Goal: Task Accomplishment & Management: Use online tool/utility

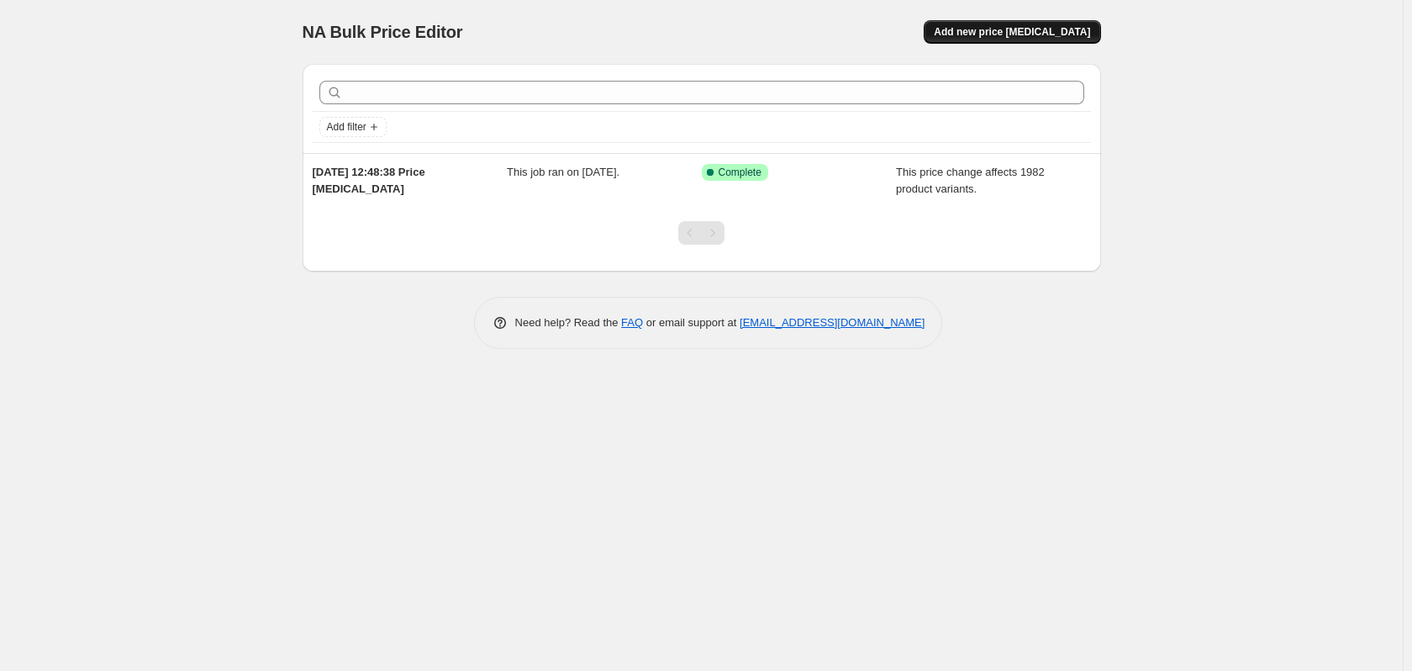
click at [1030, 32] on span "Add new price change job" at bounding box center [1012, 31] width 156 height 13
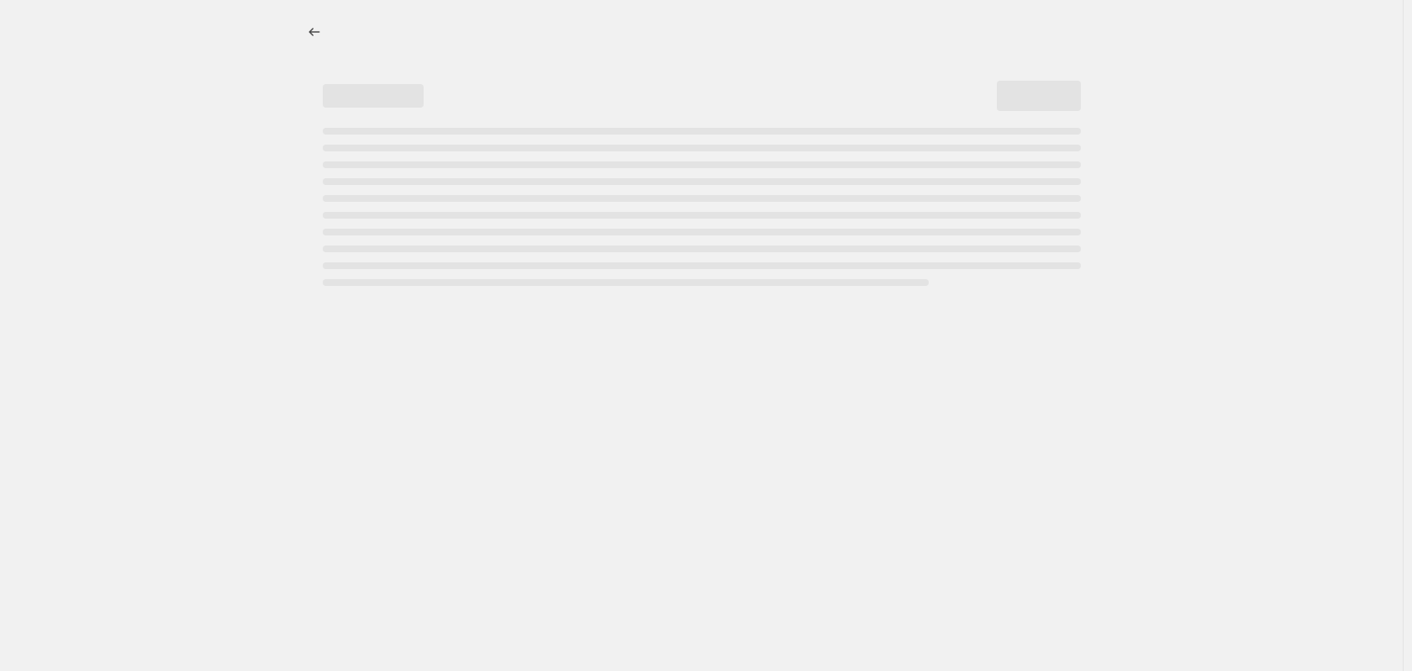
select select "percentage"
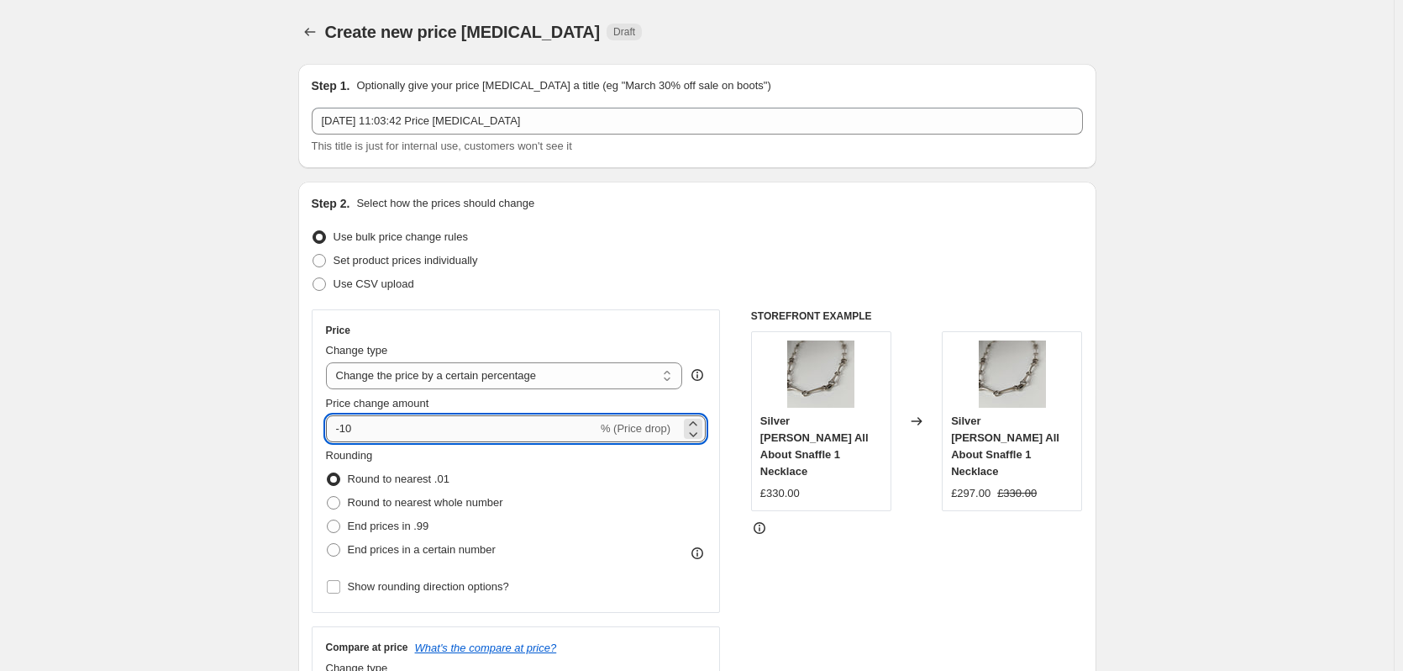
drag, startPoint x: 381, startPoint y: 430, endPoint x: 349, endPoint y: 433, distance: 32.9
click at [349, 433] on input "-10" at bounding box center [461, 428] width 271 height 27
click at [660, 427] on span "% (Price drop)" at bounding box center [636, 428] width 70 height 13
click at [376, 424] on input "-10" at bounding box center [461, 428] width 271 height 27
drag, startPoint x: 382, startPoint y: 425, endPoint x: 277, endPoint y: 434, distance: 105.4
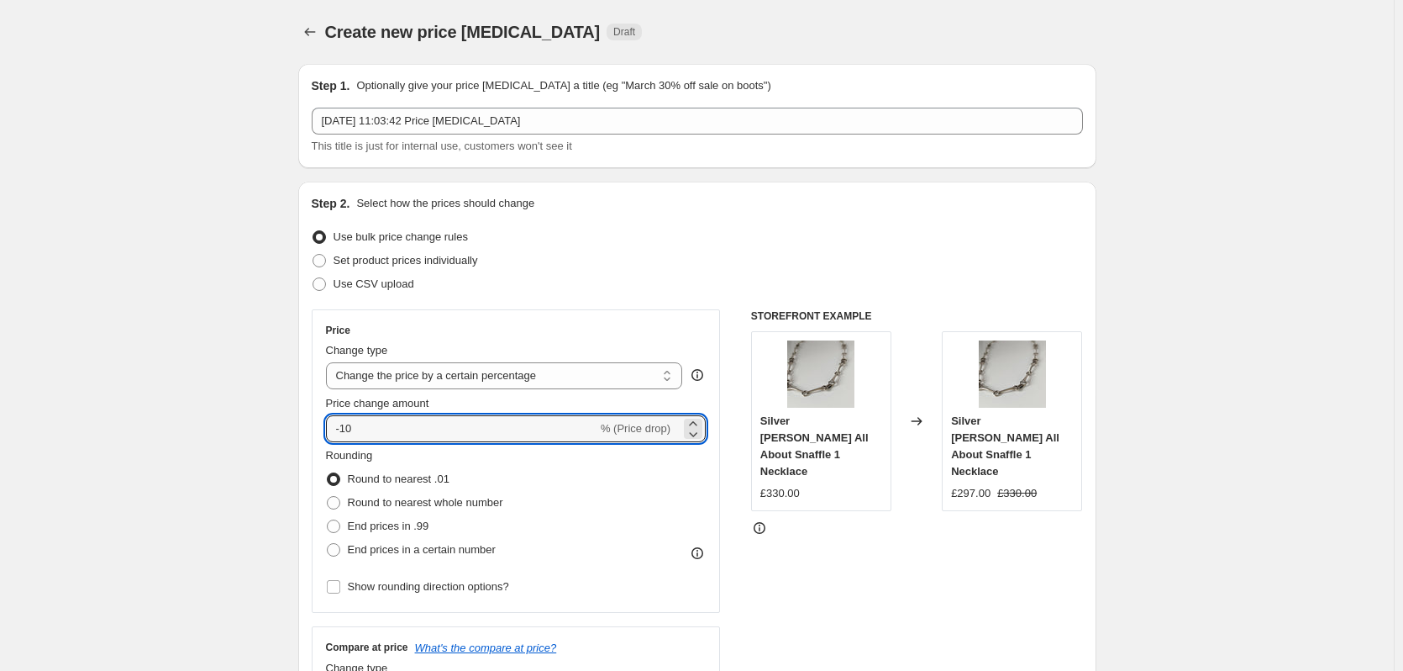
type input "25"
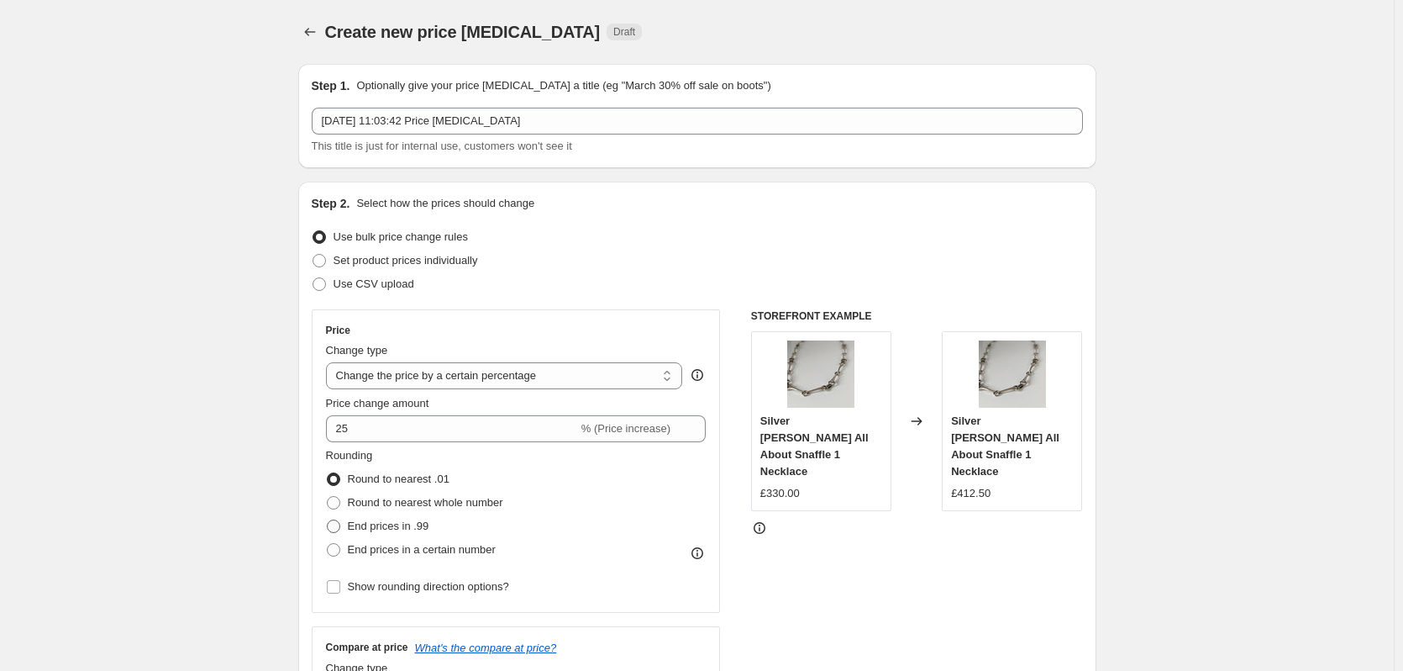
click at [375, 529] on span "End prices in .99" at bounding box center [389, 525] width 82 height 13
click at [328, 520] on input "End prices in .99" at bounding box center [327, 519] width 1 height 1
radio input "true"
click at [435, 499] on span "Round to nearest whole number" at bounding box center [425, 502] width 155 height 13
click at [328, 497] on input "Round to nearest whole number" at bounding box center [327, 496] width 1 height 1
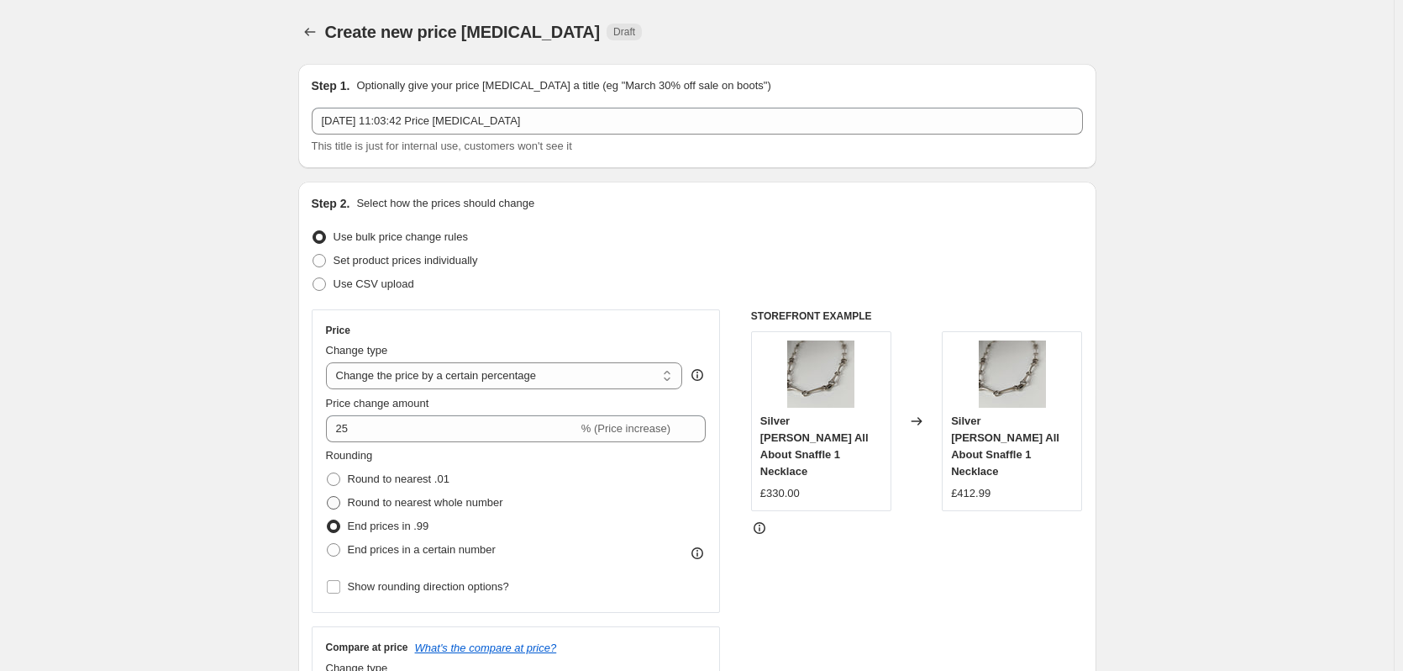
radio input "true"
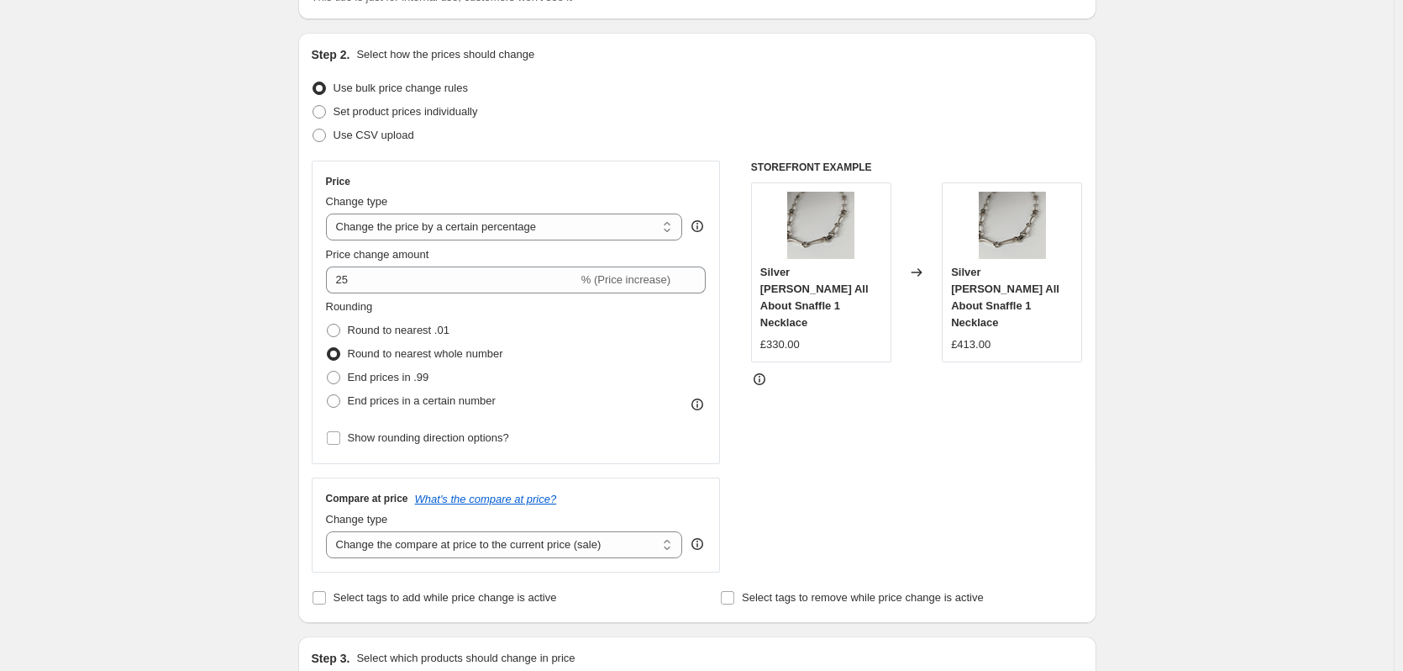
scroll to position [168, 0]
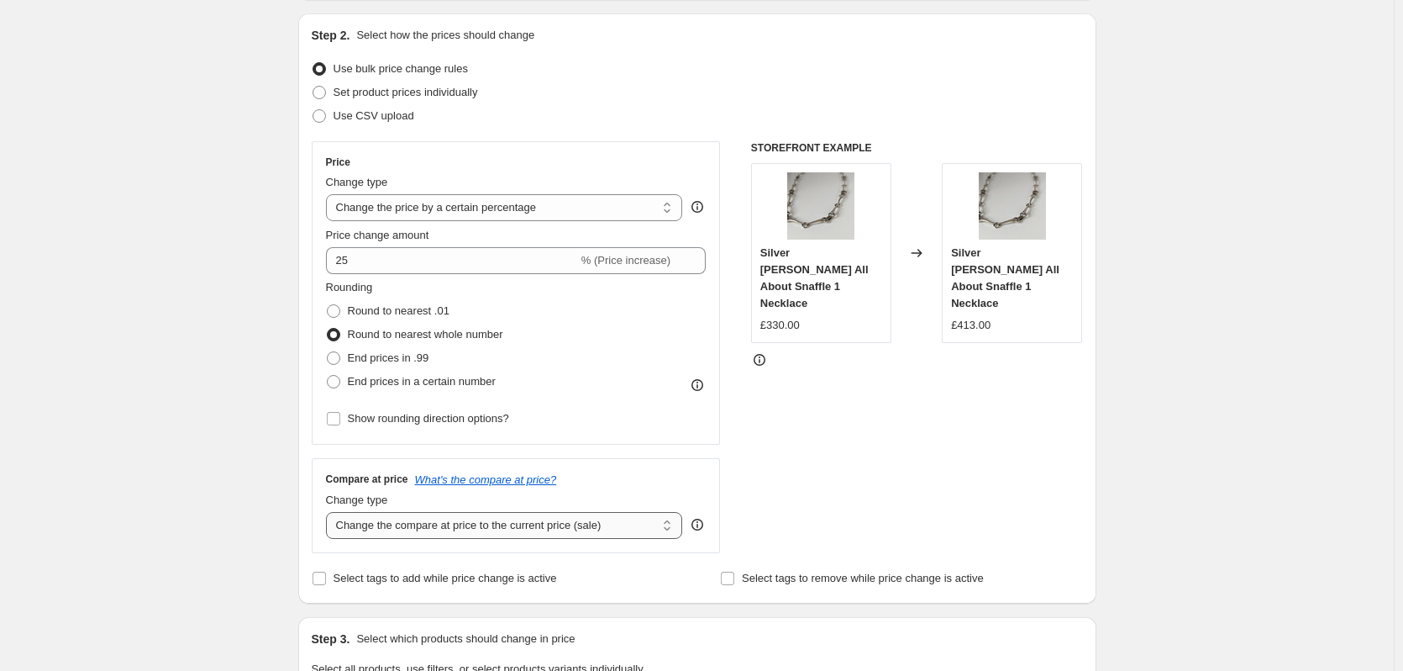
click at [481, 523] on select "Change the compare at price to the current price (sale) Change the compare at p…" at bounding box center [504, 525] width 357 height 27
click at [406, 521] on select "Change the compare at price to the current price (sale) Change the compare at p…" at bounding box center [504, 525] width 357 height 27
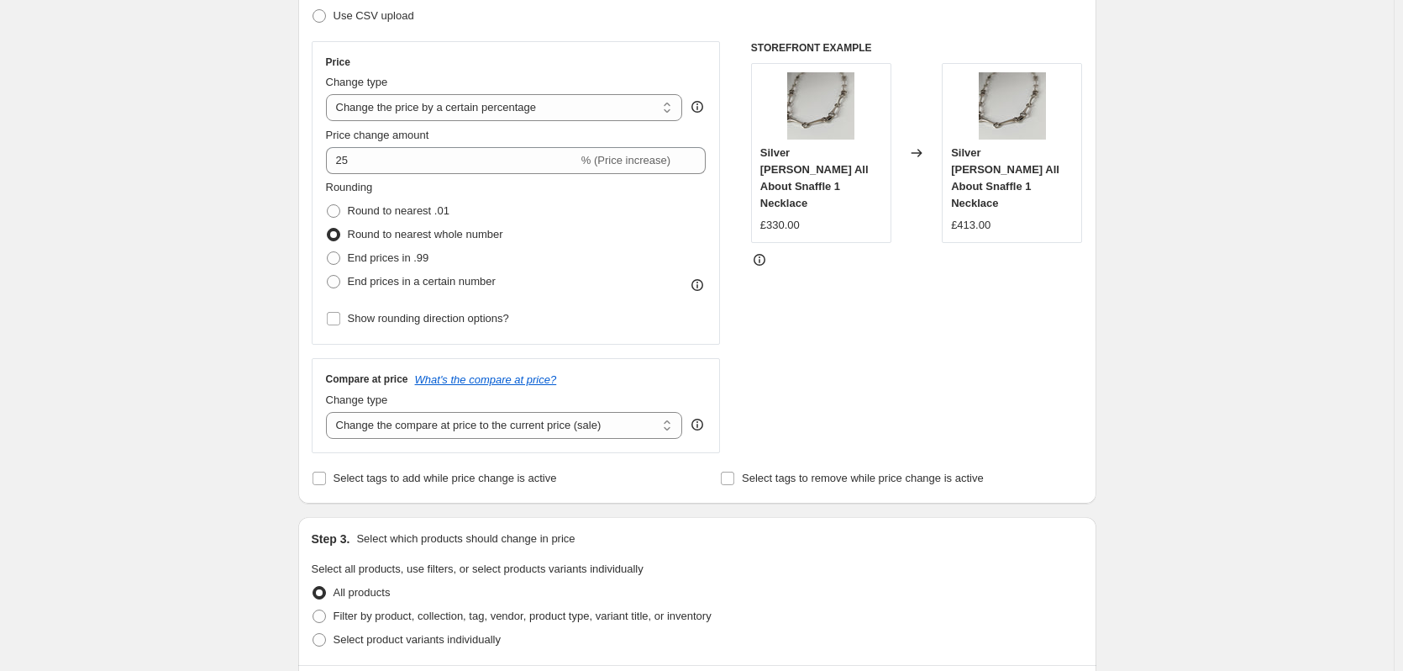
scroll to position [264, 0]
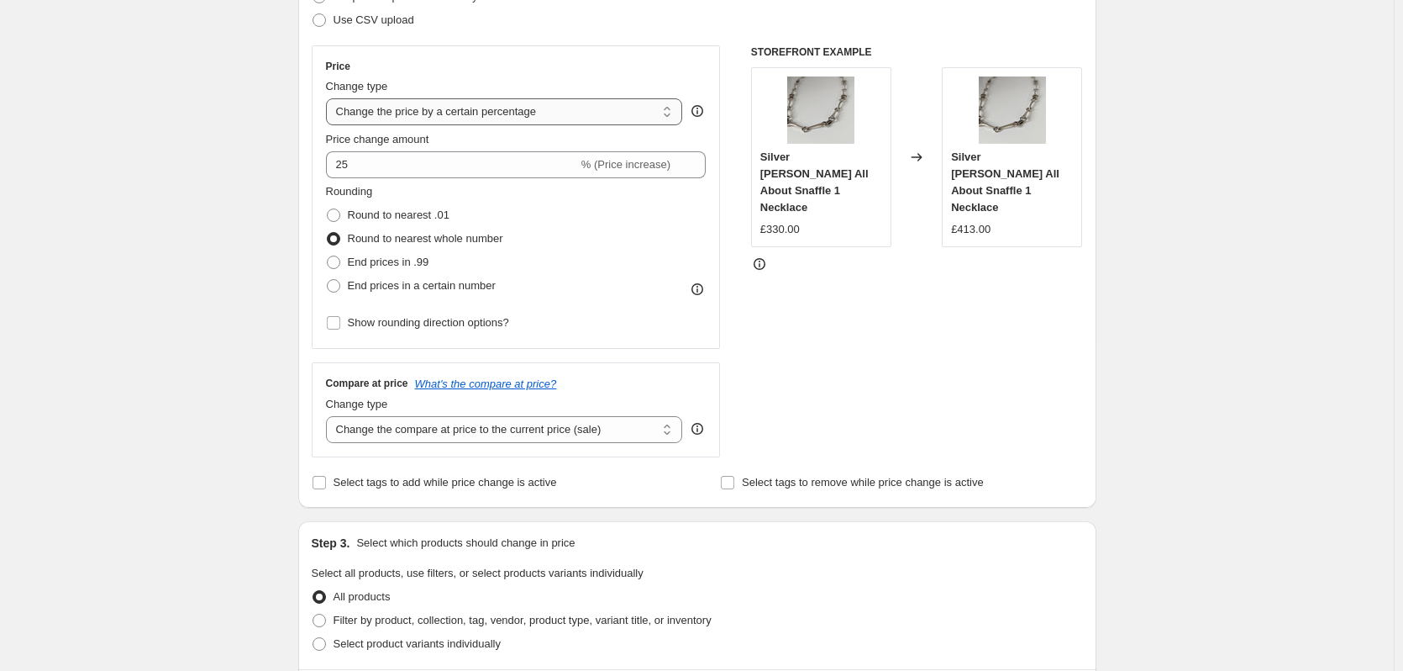
click at [504, 109] on select "Change the price to a certain amount Change the price by a certain amount Chang…" at bounding box center [504, 111] width 357 height 27
click at [329, 98] on select "Change the price to a certain amount Change the price by a certain amount Chang…" at bounding box center [504, 111] width 357 height 27
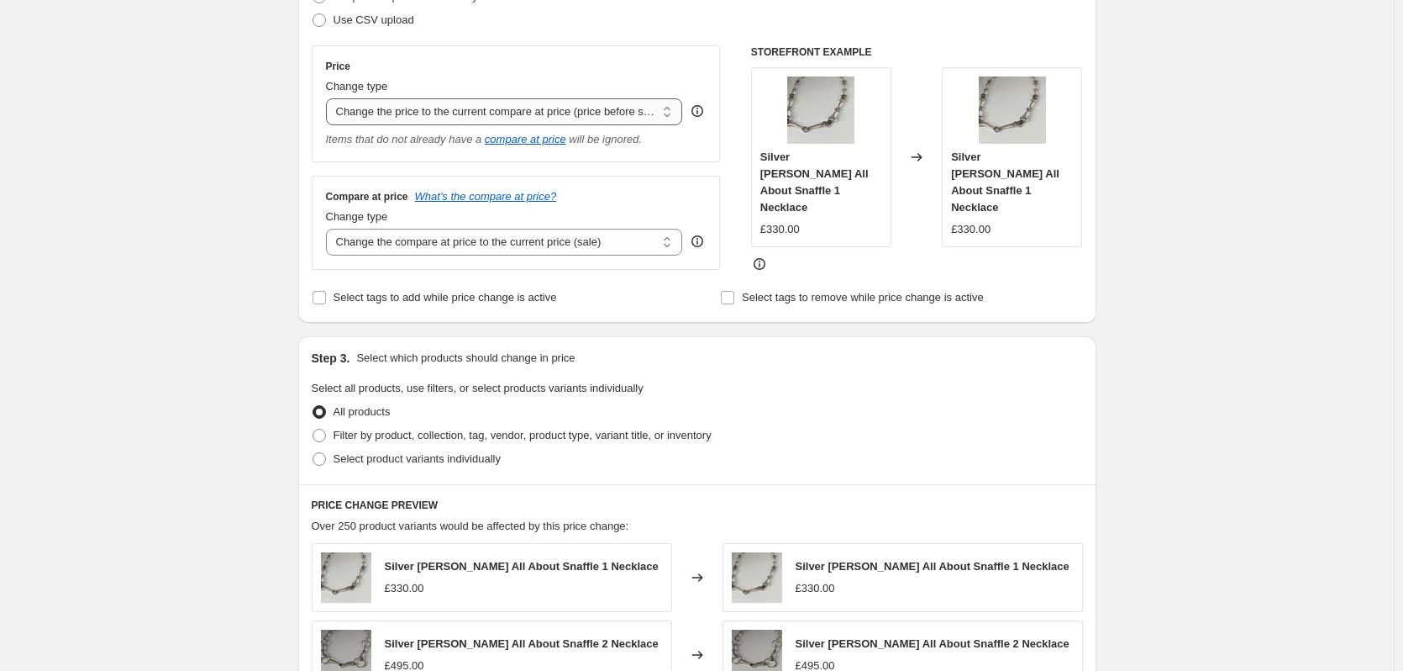
click at [577, 108] on select "Change the price to a certain amount Change the price by a certain amount Chang…" at bounding box center [504, 111] width 357 height 27
click at [329, 98] on select "Change the price to a certain amount Change the price by a certain amount Chang…" at bounding box center [504, 111] width 357 height 27
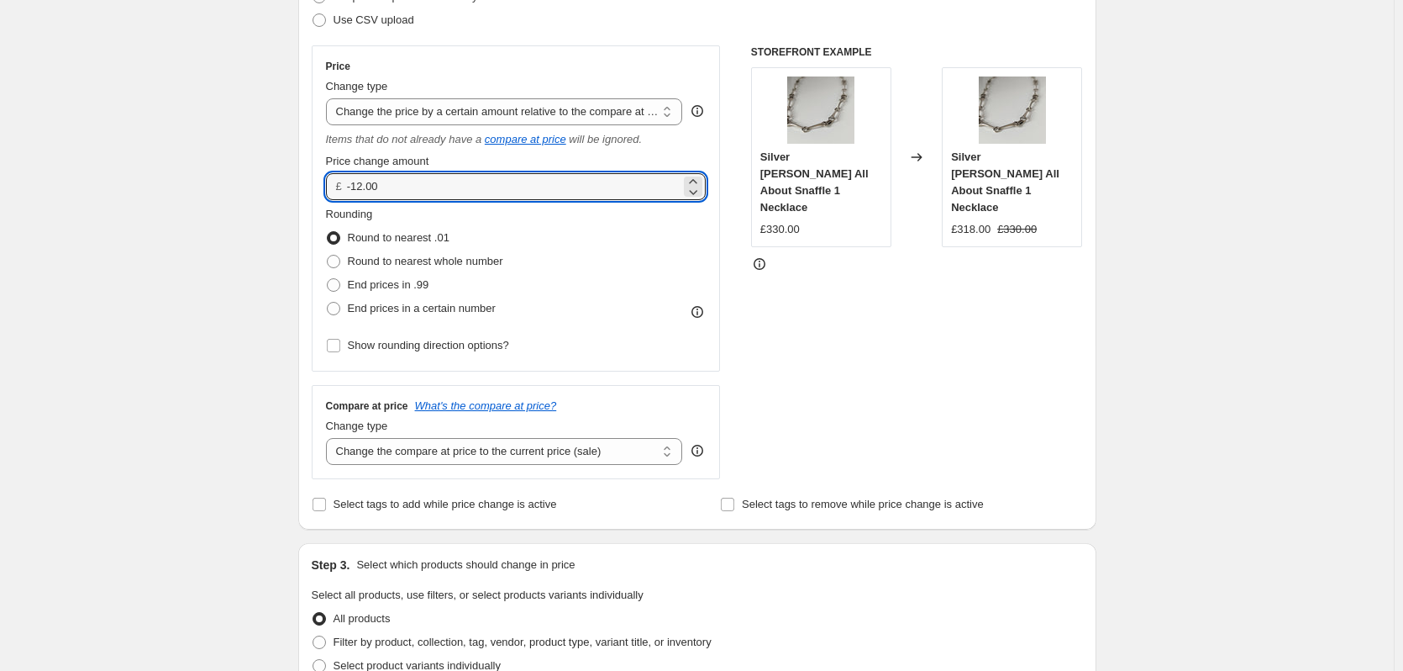
drag, startPoint x: 422, startPoint y: 187, endPoint x: 306, endPoint y: 185, distance: 116.0
click at [306, 185] on div "Step 2. Select how the prices should change Use bulk price change rules Set pro…" at bounding box center [697, 224] width 798 height 612
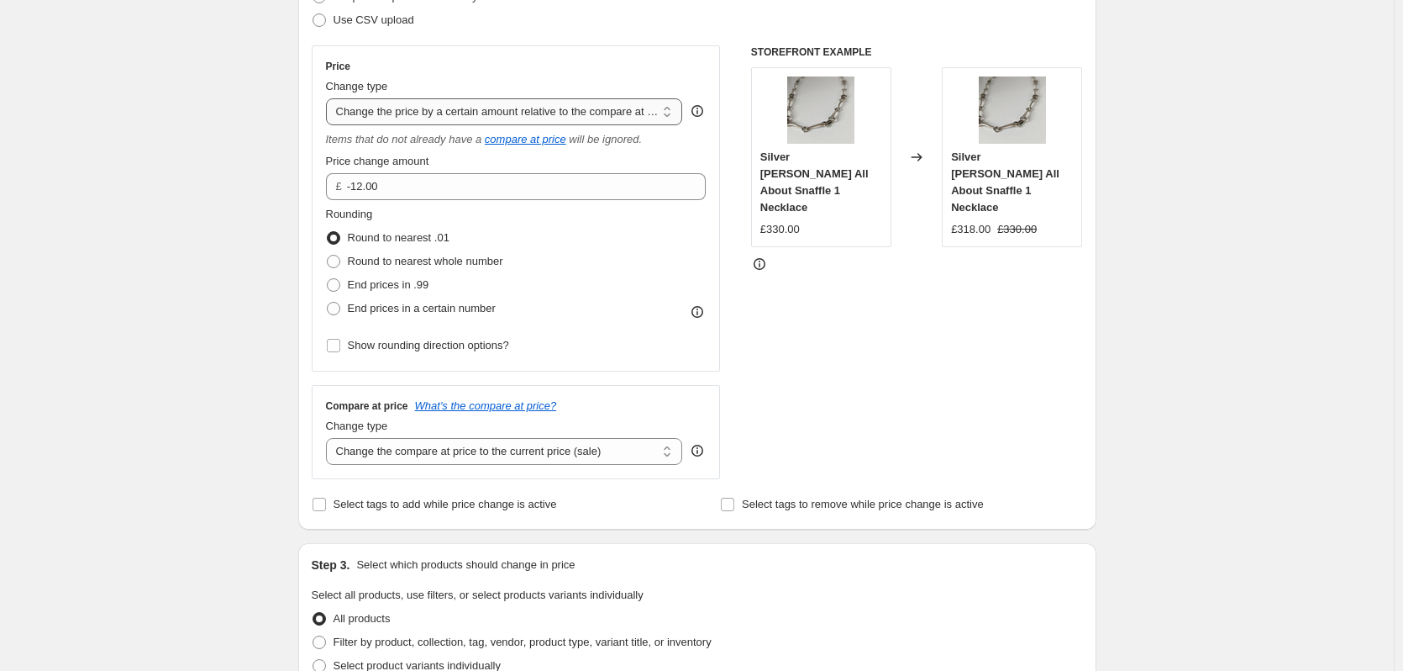
click at [441, 110] on select "Change the price to a certain amount Change the price by a certain amount Chang…" at bounding box center [504, 111] width 357 height 27
select select "pcap"
click at [329, 98] on select "Change the price to a certain amount Change the price by a certain amount Chang…" at bounding box center [504, 111] width 357 height 27
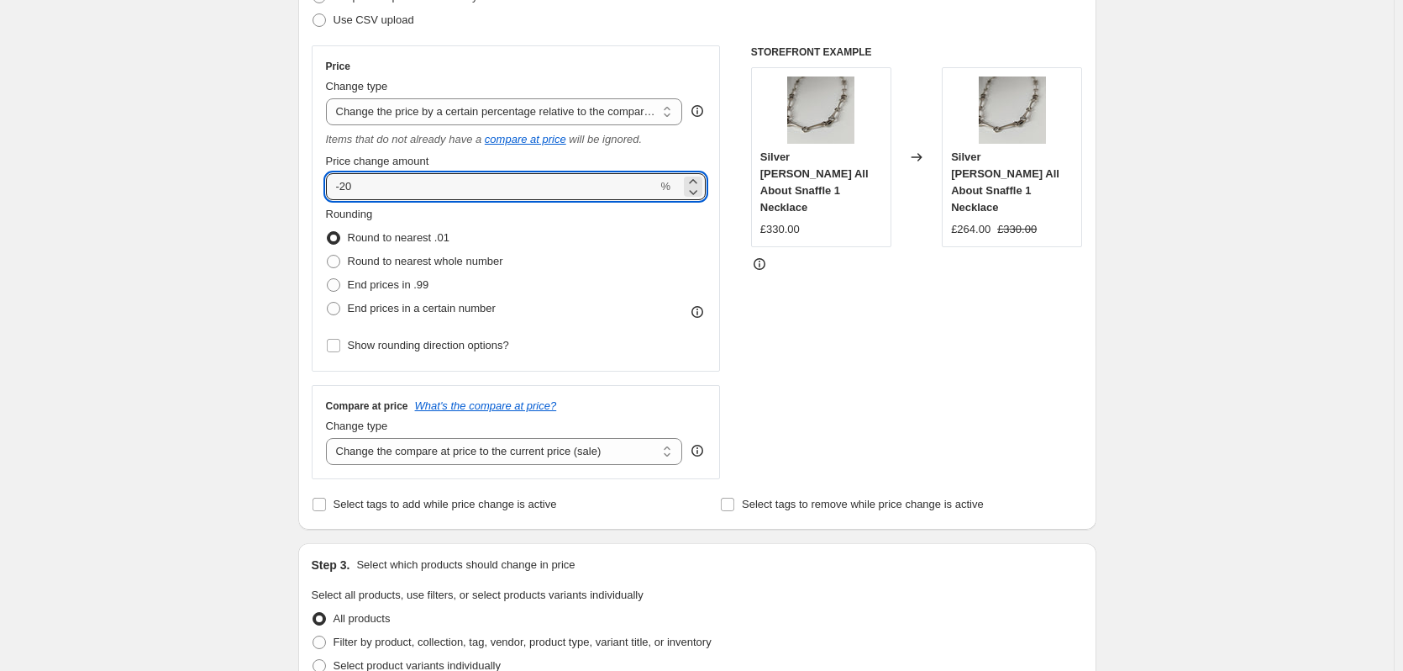
drag, startPoint x: 380, startPoint y: 191, endPoint x: 320, endPoint y: 191, distance: 59.7
click at [320, 191] on div "Price Change type Change the price to a certain amount Change the price by a ce…" at bounding box center [516, 208] width 409 height 326
type input "25"
click at [245, 166] on div "Create new price change job. This page is ready Create new price change job Dra…" at bounding box center [697, 592] width 1394 height 1713
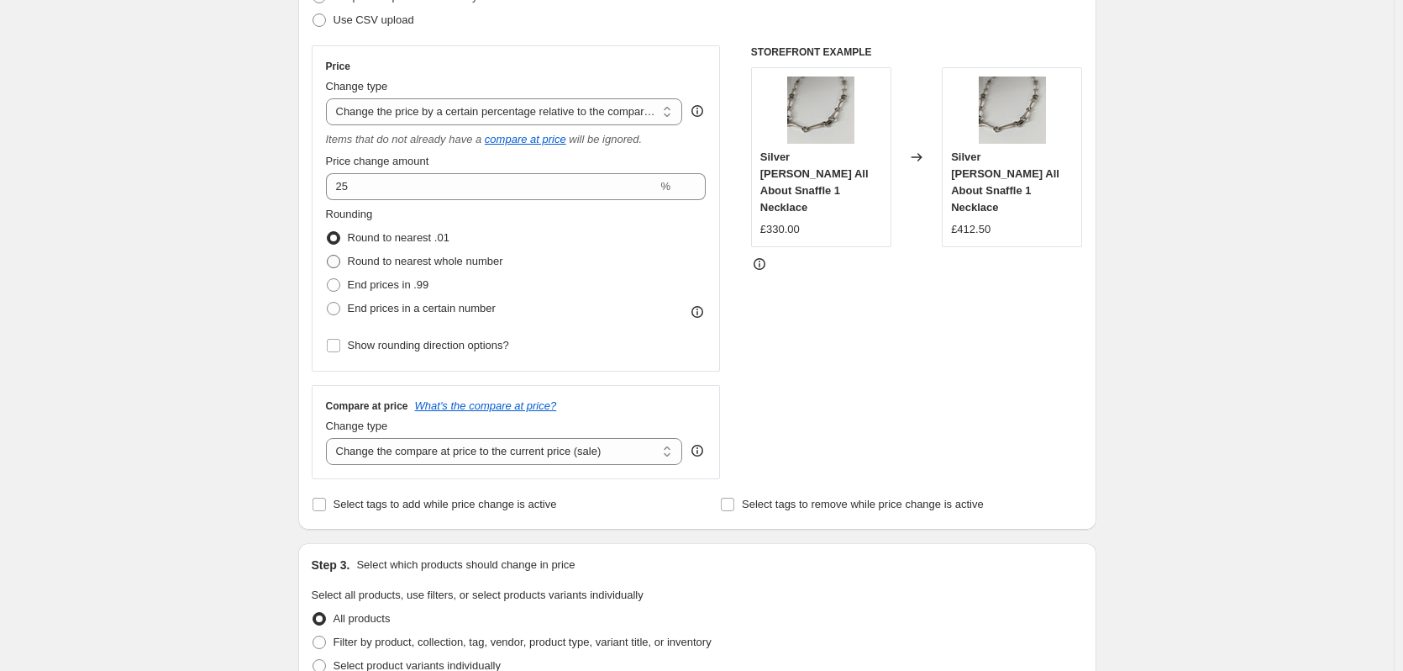
click at [404, 259] on span "Round to nearest whole number" at bounding box center [425, 261] width 155 height 13
click at [328, 255] on input "Round to nearest whole number" at bounding box center [327, 255] width 1 height 1
radio input "true"
click at [613, 104] on select "Change the price to a certain amount Change the price by a certain amount Chang…" at bounding box center [504, 111] width 357 height 27
select select "percentage"
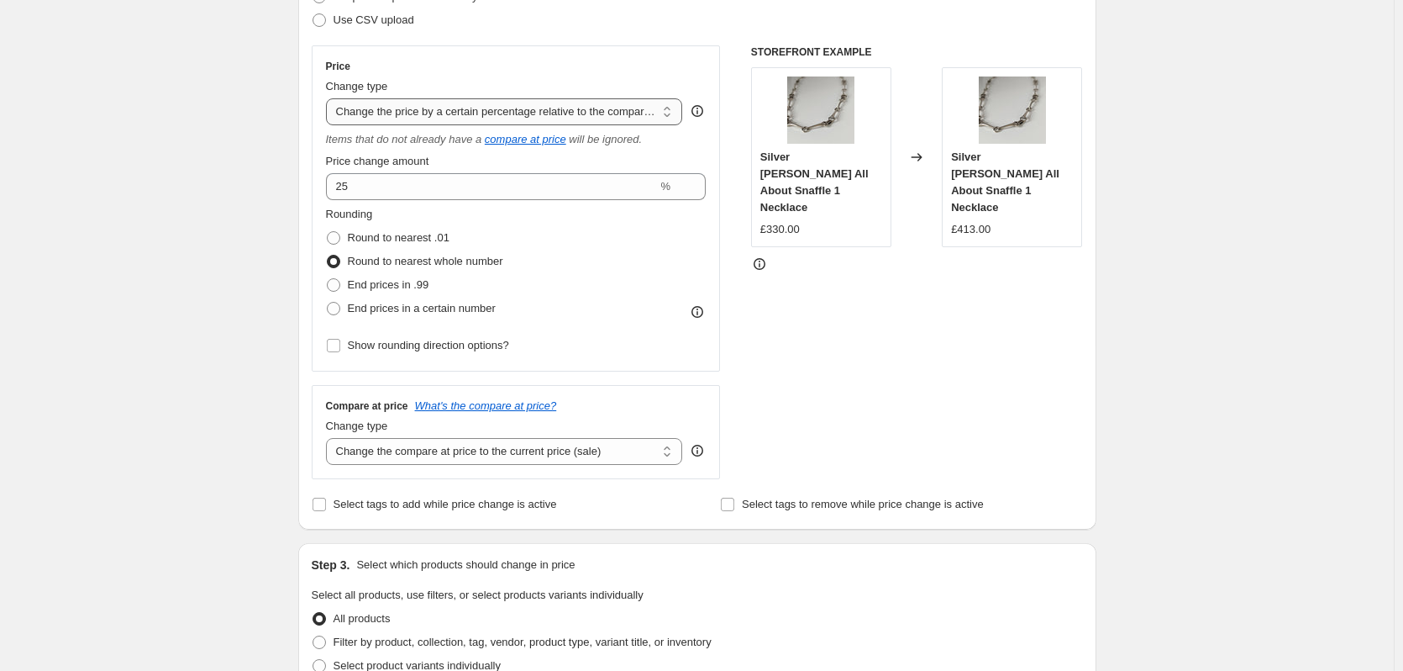
click at [329, 98] on select "Change the price to a certain amount Change the price by a certain amount Chang…" at bounding box center [504, 111] width 357 height 27
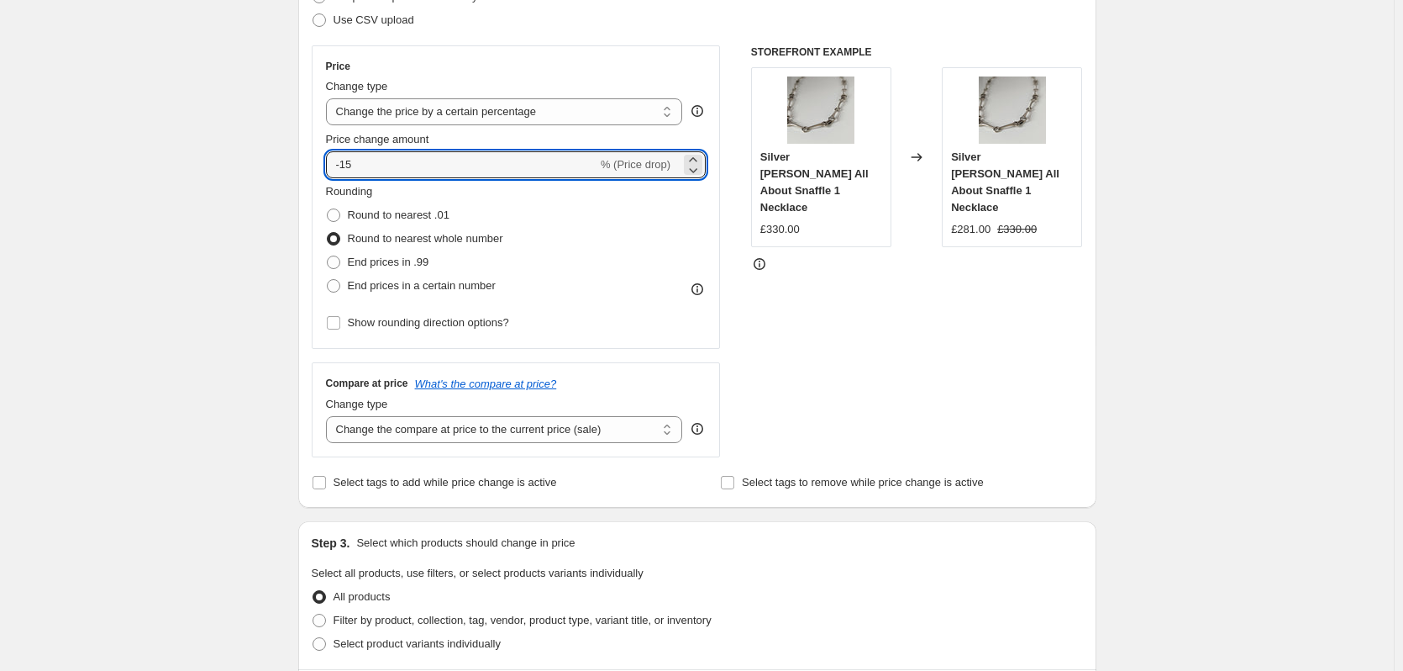
drag, startPoint x: 395, startPoint y: 169, endPoint x: 247, endPoint y: 170, distance: 147.9
click at [247, 170] on div "Create new price change job. This page is ready Create new price change job Dra…" at bounding box center [697, 581] width 1394 height 1691
type input "25"
click at [247, 170] on div "Create new price change job. This page is ready Create new price change job Dra…" at bounding box center [697, 581] width 1394 height 1691
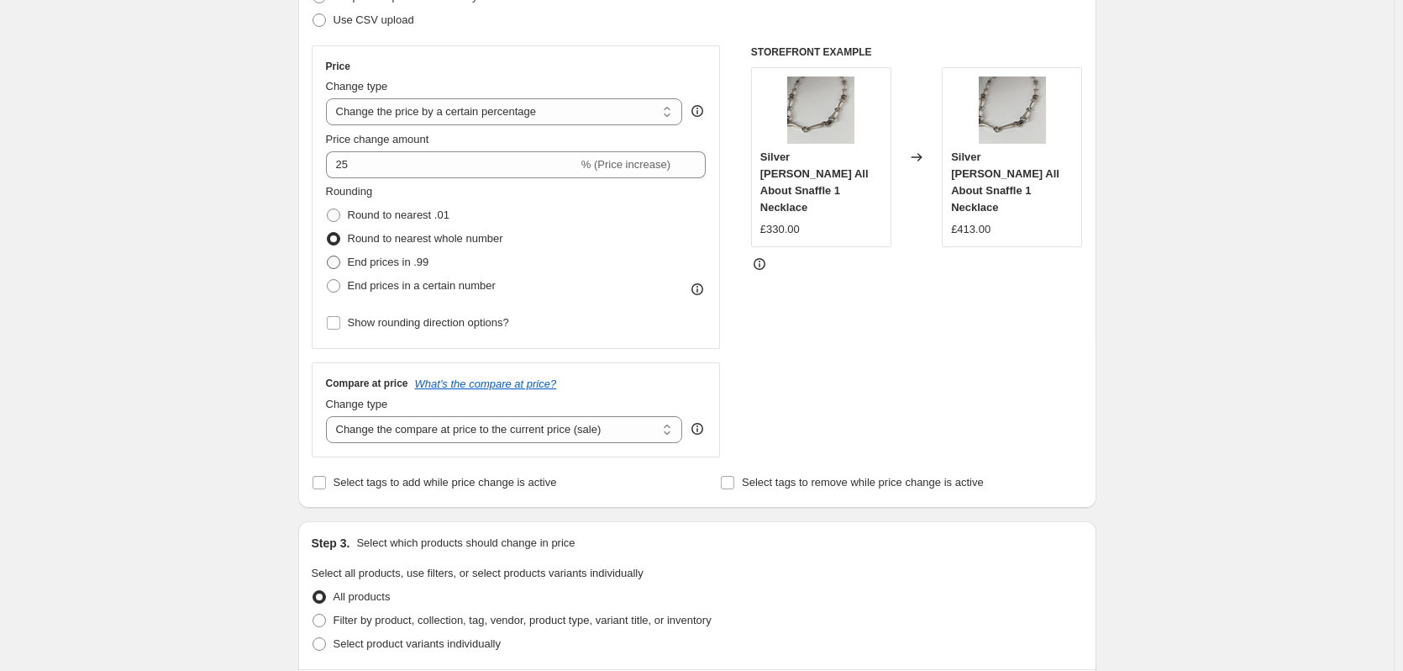
click at [356, 262] on span "End prices in .99" at bounding box center [389, 261] width 82 height 13
click at [328, 256] on input "End prices in .99" at bounding box center [327, 255] width 1 height 1
radio input "true"
click at [560, 434] on select "Change the compare at price to the current price (sale) Change the compare at p…" at bounding box center [504, 429] width 357 height 27
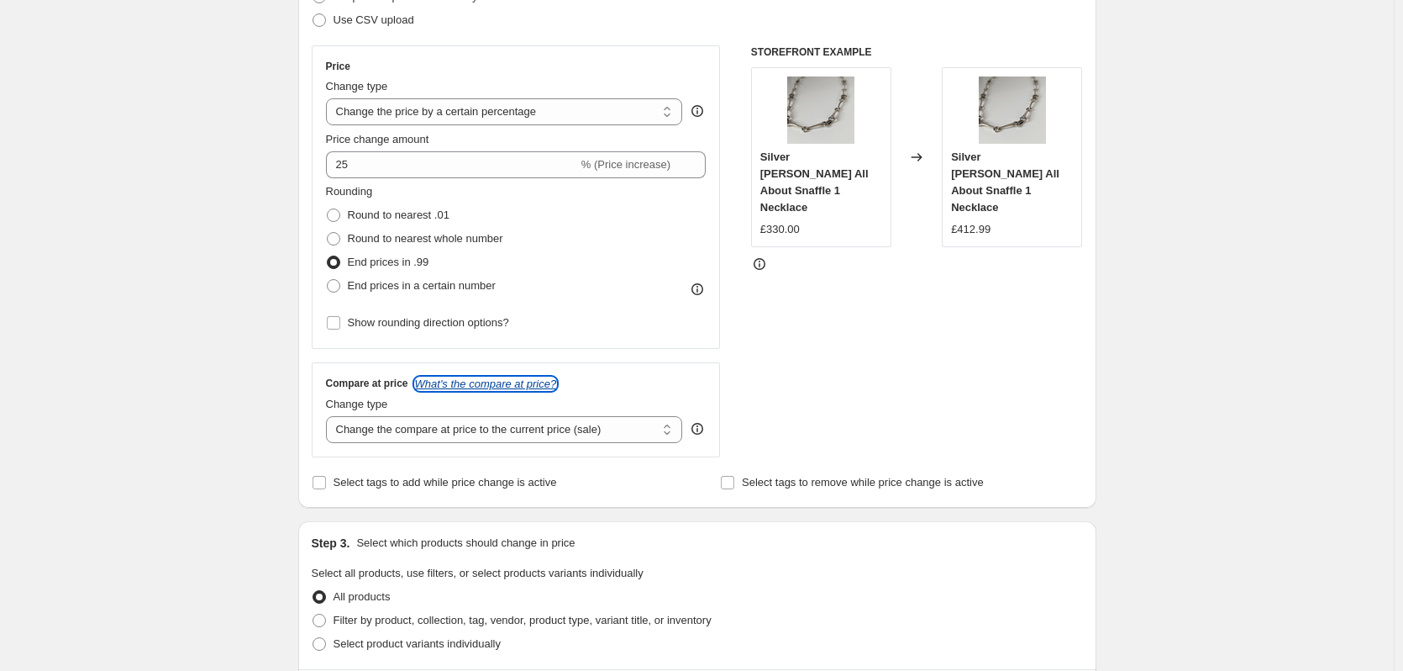
click at [523, 379] on icon "What's the compare at price?" at bounding box center [486, 383] width 142 height 13
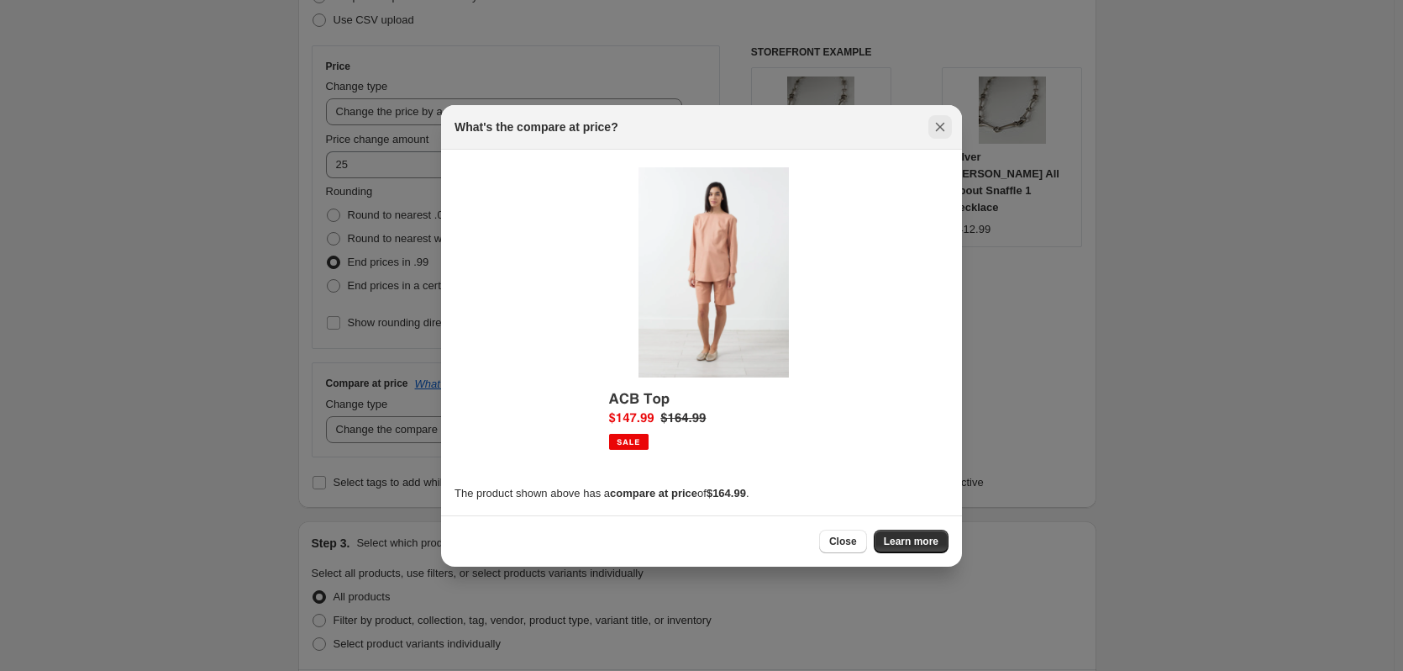
click at [941, 127] on icon "Close" at bounding box center [940, 126] width 9 height 9
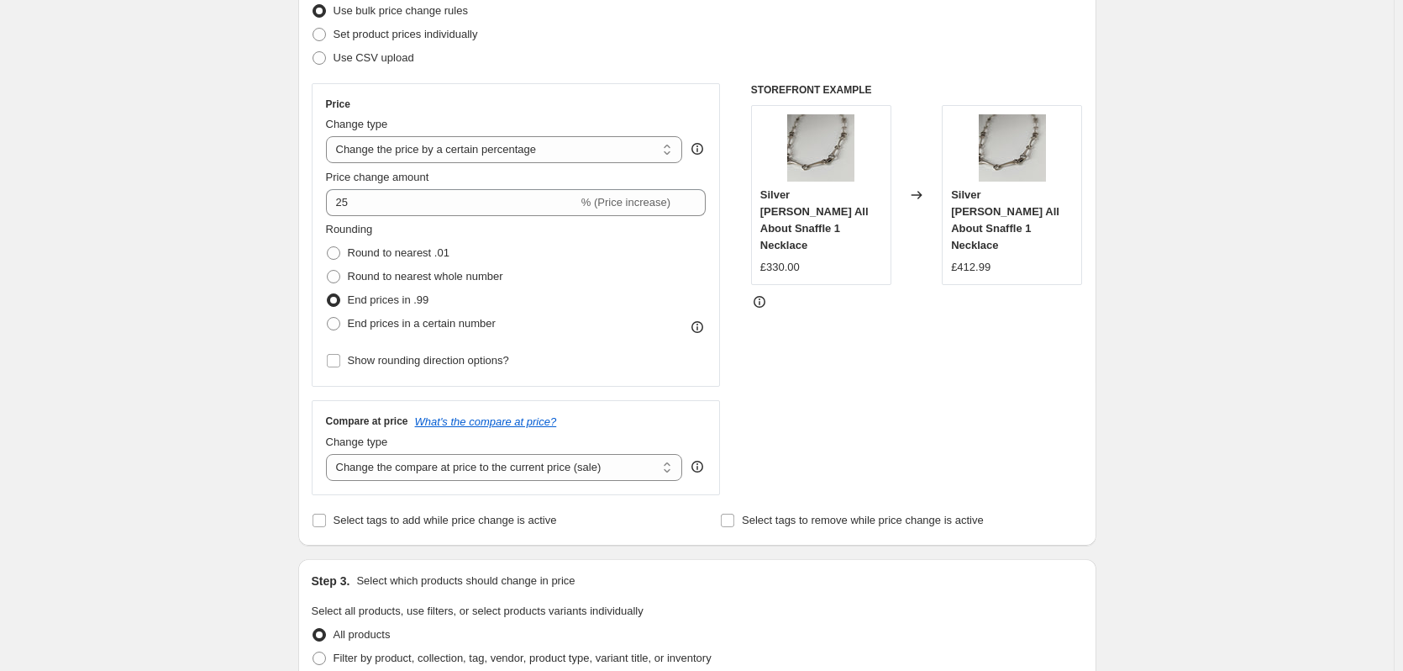
scroll to position [180, 0]
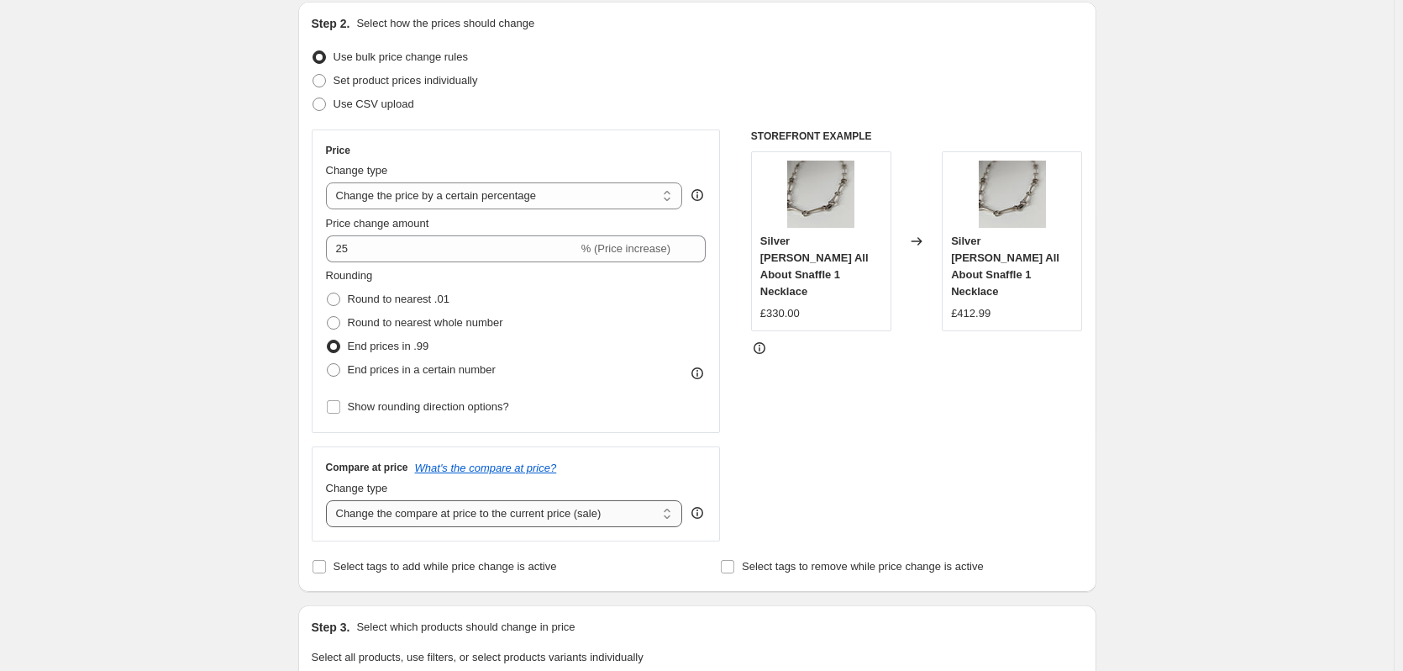
click at [560, 517] on select "Change the compare at price to the current price (sale) Change the compare at p…" at bounding box center [504, 513] width 357 height 27
select select "percentage"
click at [329, 500] on select "Change the compare at price to the current price (sale) Change the compare at p…" at bounding box center [504, 513] width 357 height 27
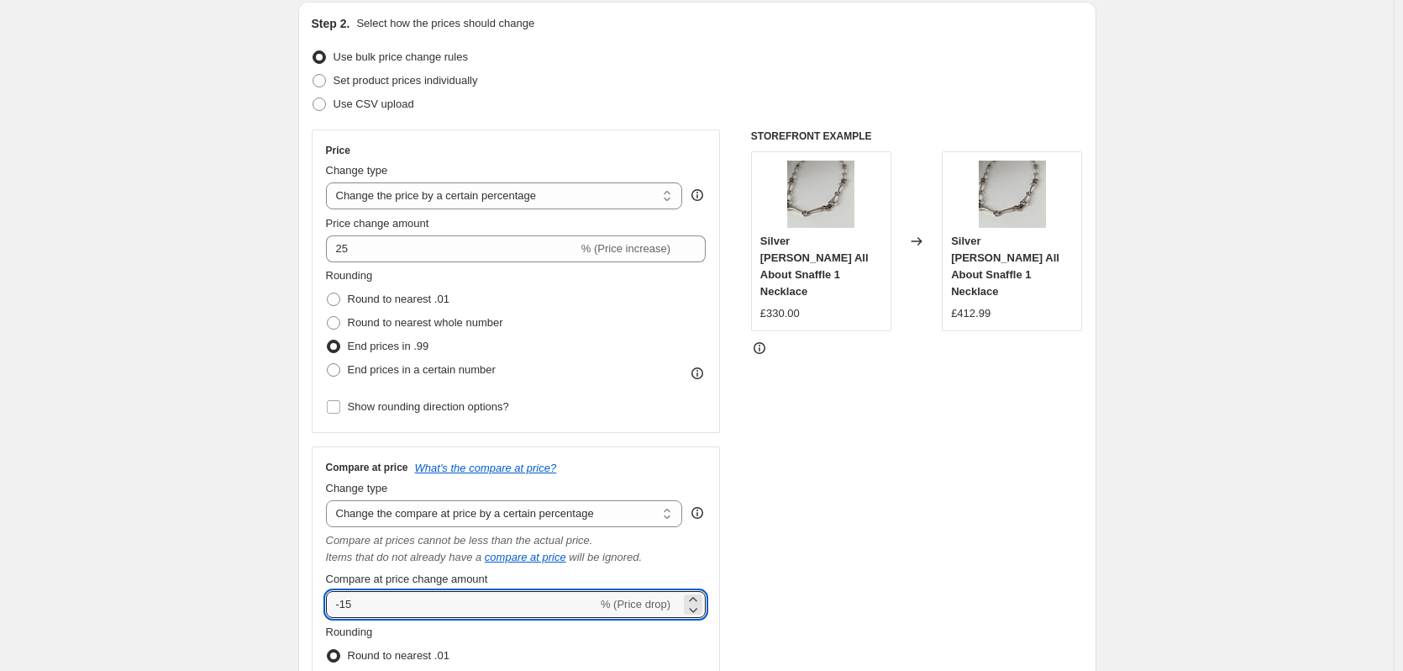
drag, startPoint x: 372, startPoint y: 608, endPoint x: 250, endPoint y: 598, distance: 123.0
type input "25"
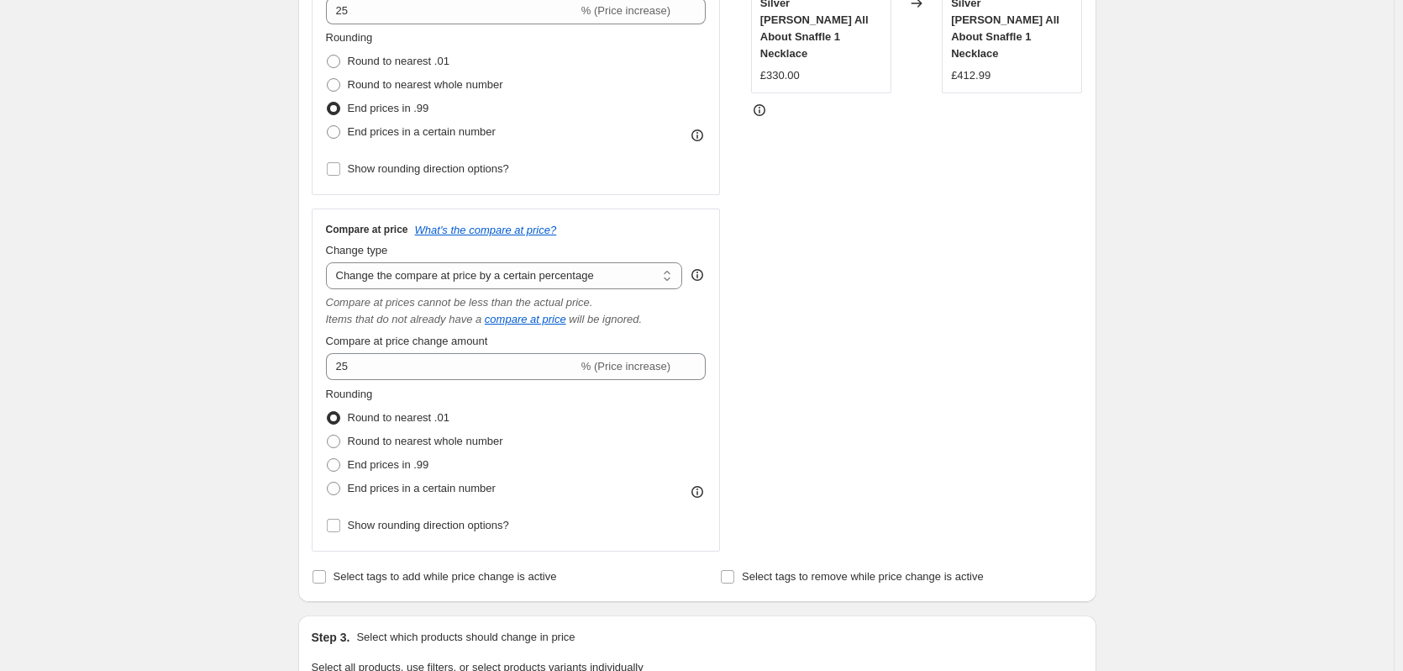
scroll to position [432, 0]
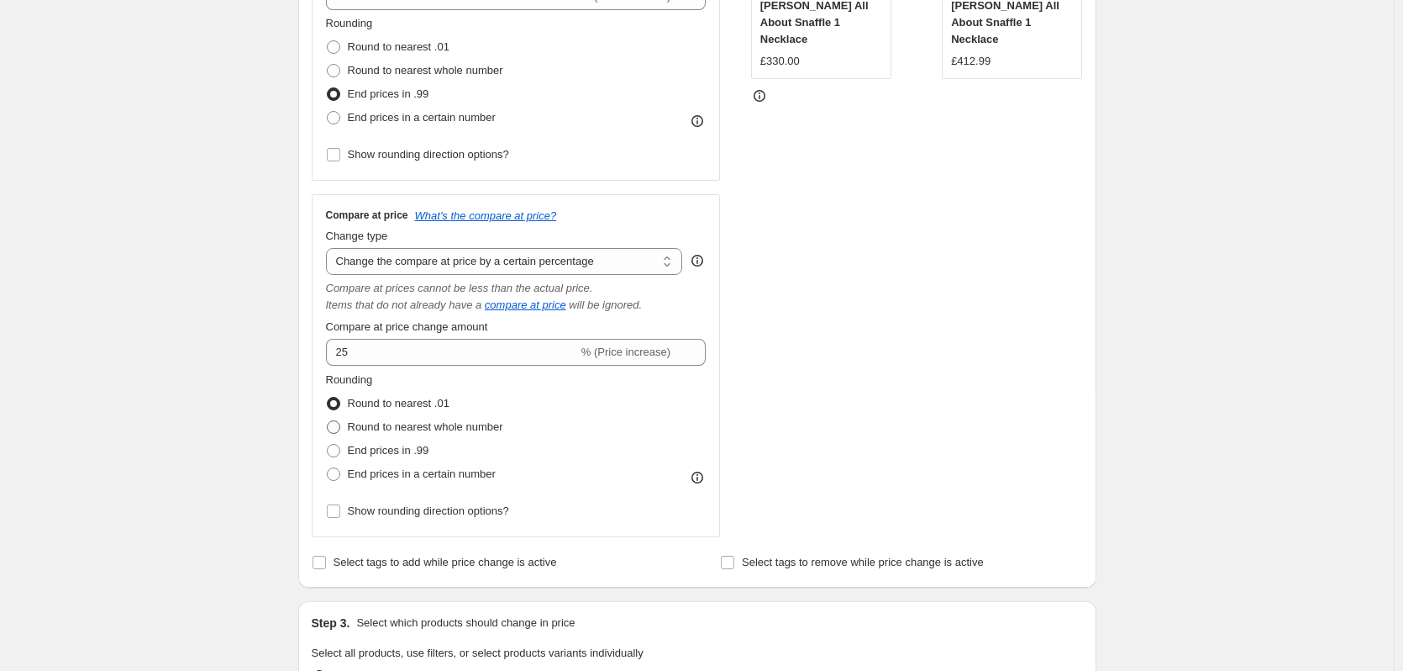
click at [402, 427] on span "Round to nearest whole number" at bounding box center [425, 426] width 155 height 13
click at [328, 421] on input "Round to nearest whole number" at bounding box center [327, 420] width 1 height 1
radio input "true"
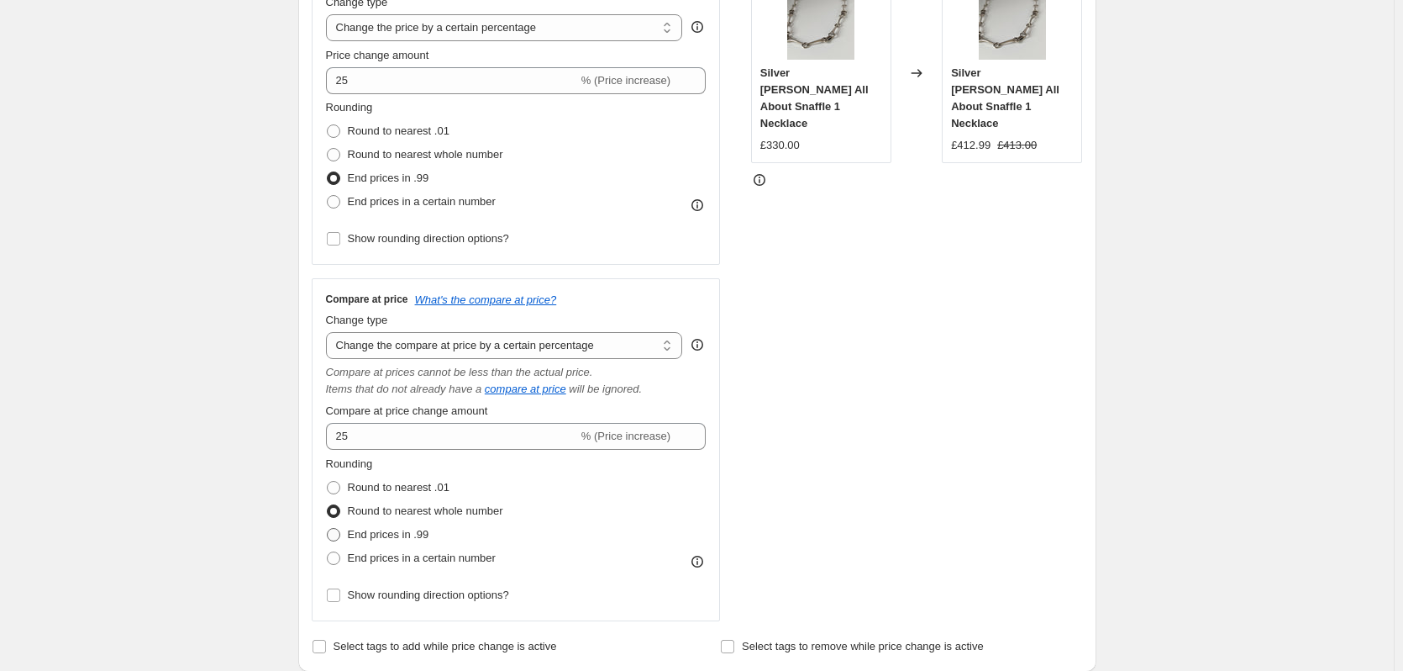
click at [387, 528] on span "End prices in .99" at bounding box center [389, 534] width 82 height 13
click at [328, 528] on input "End prices in .99" at bounding box center [327, 528] width 1 height 1
radio input "true"
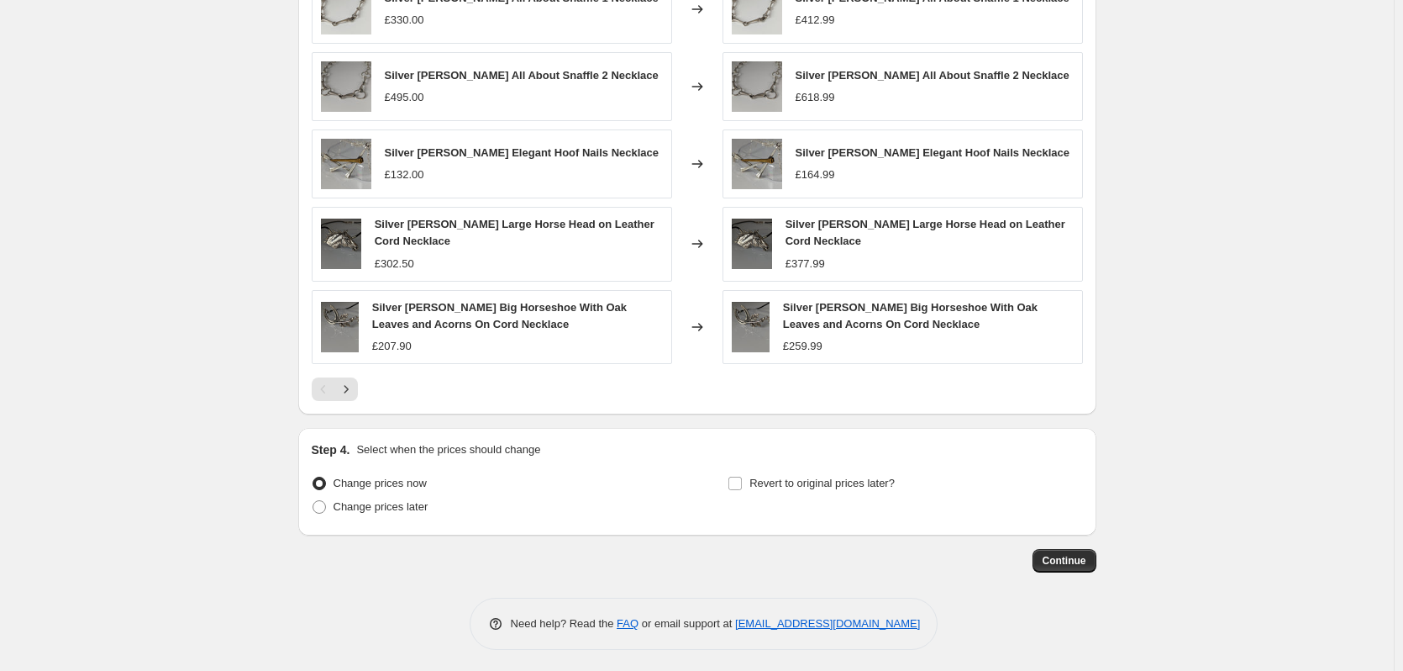
scroll to position [1268, 0]
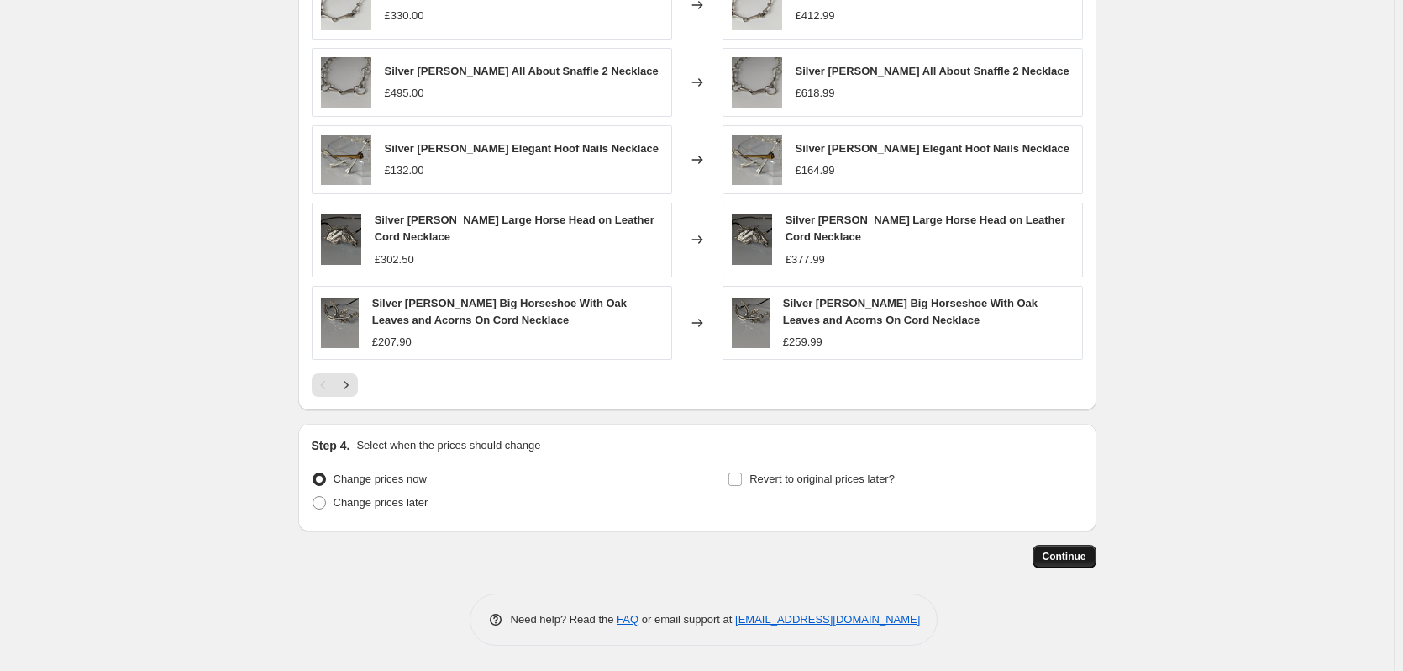
click at [1082, 555] on span "Continue" at bounding box center [1065, 556] width 44 height 13
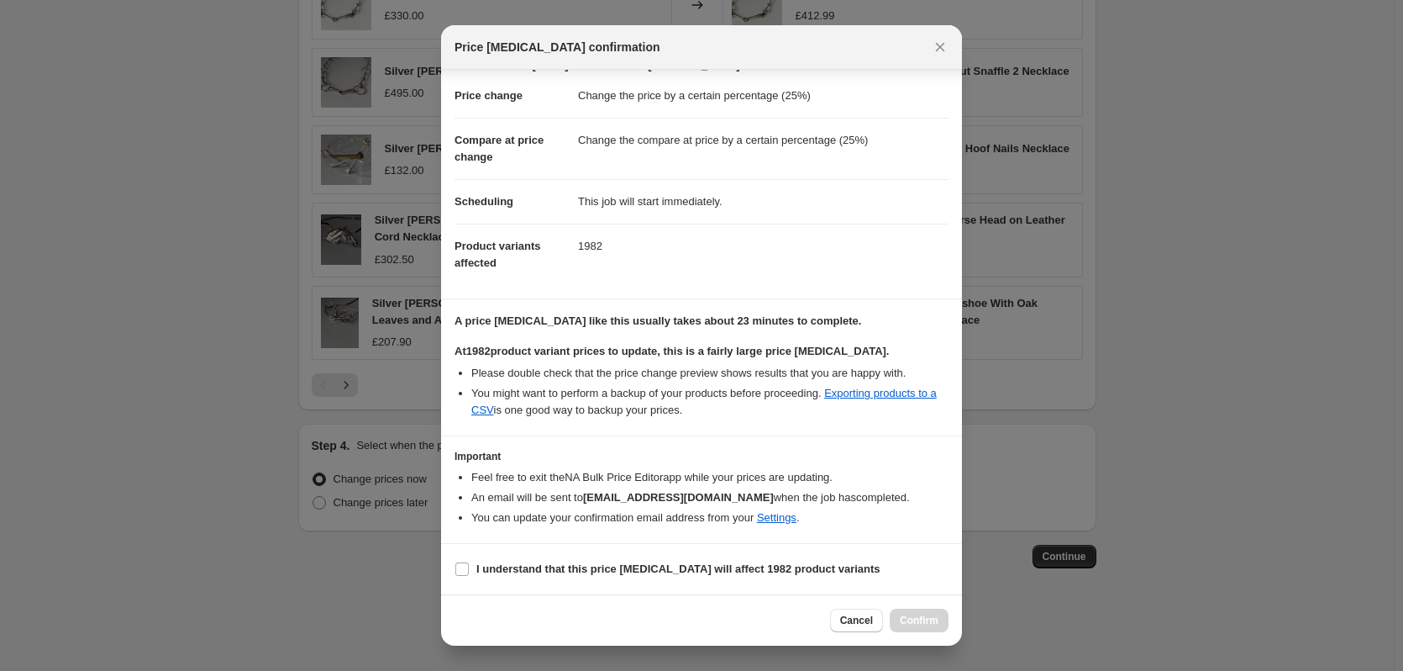
scroll to position [43, 0]
click at [622, 568] on b "I understand that this price change job will affect 1982 product variants" at bounding box center [678, 568] width 404 height 13
click at [469, 568] on input "I understand that this price change job will affect 1982 product variants" at bounding box center [461, 568] width 13 height 13
checkbox input "true"
click at [934, 618] on span "Confirm" at bounding box center [919, 619] width 39 height 13
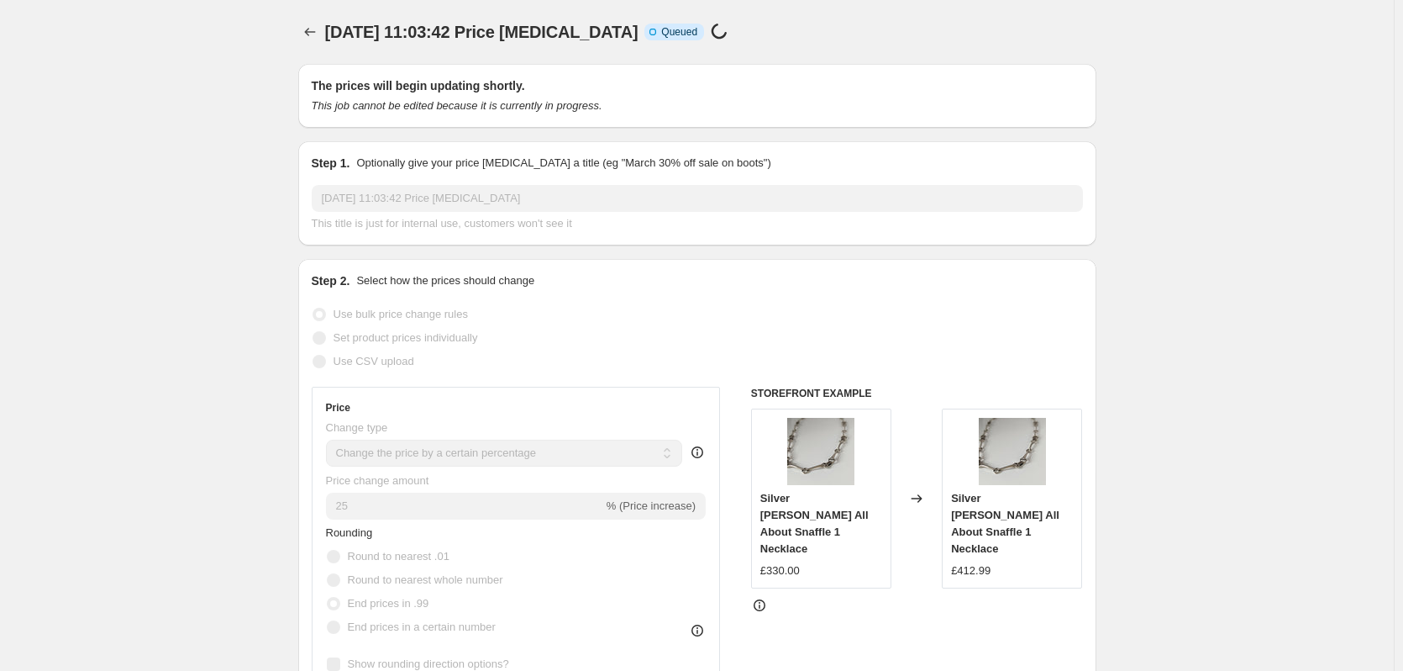
scroll to position [1268, 0]
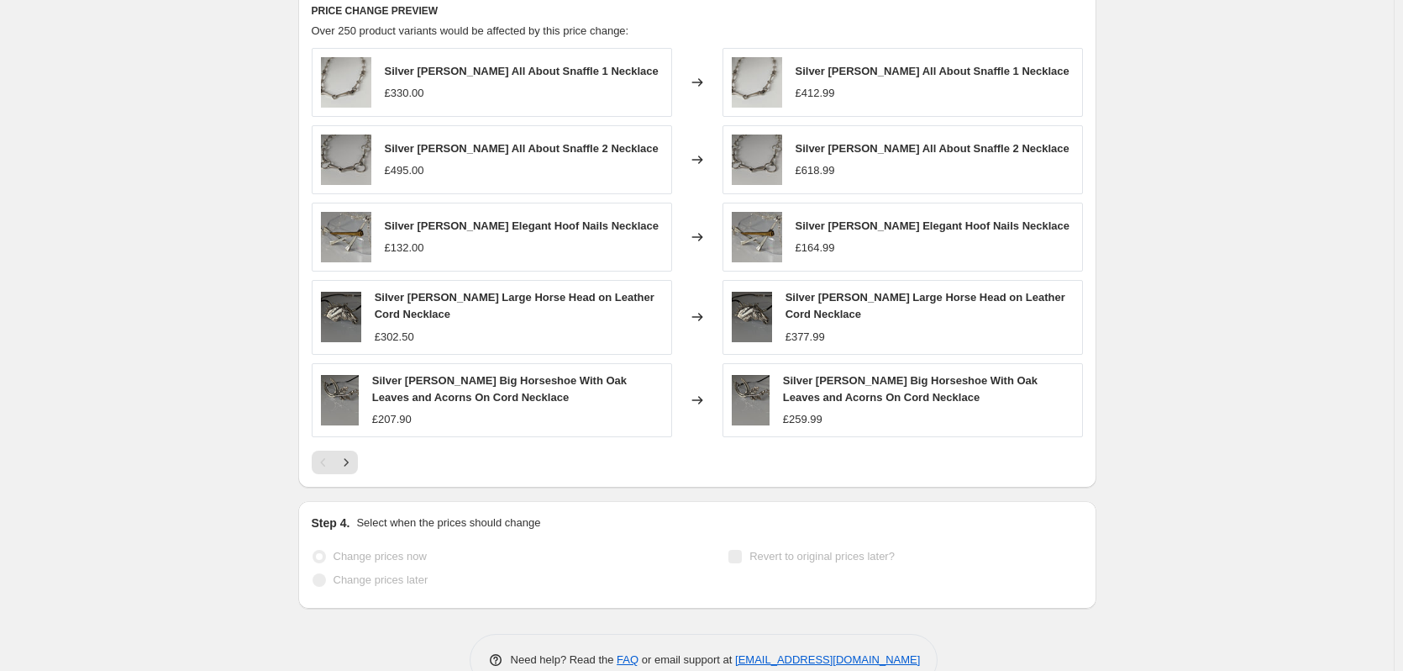
drag, startPoint x: 535, startPoint y: 92, endPoint x: 445, endPoint y: 94, distance: 90.8
click at [445, 94] on div "£330.00" at bounding box center [522, 93] width 274 height 17
drag, startPoint x: 628, startPoint y: 66, endPoint x: 385, endPoint y: 73, distance: 242.9
click at [385, 73] on div "Silver Steed All About Snaffle 1 Necklace £330.00" at bounding box center [492, 82] width 360 height 69
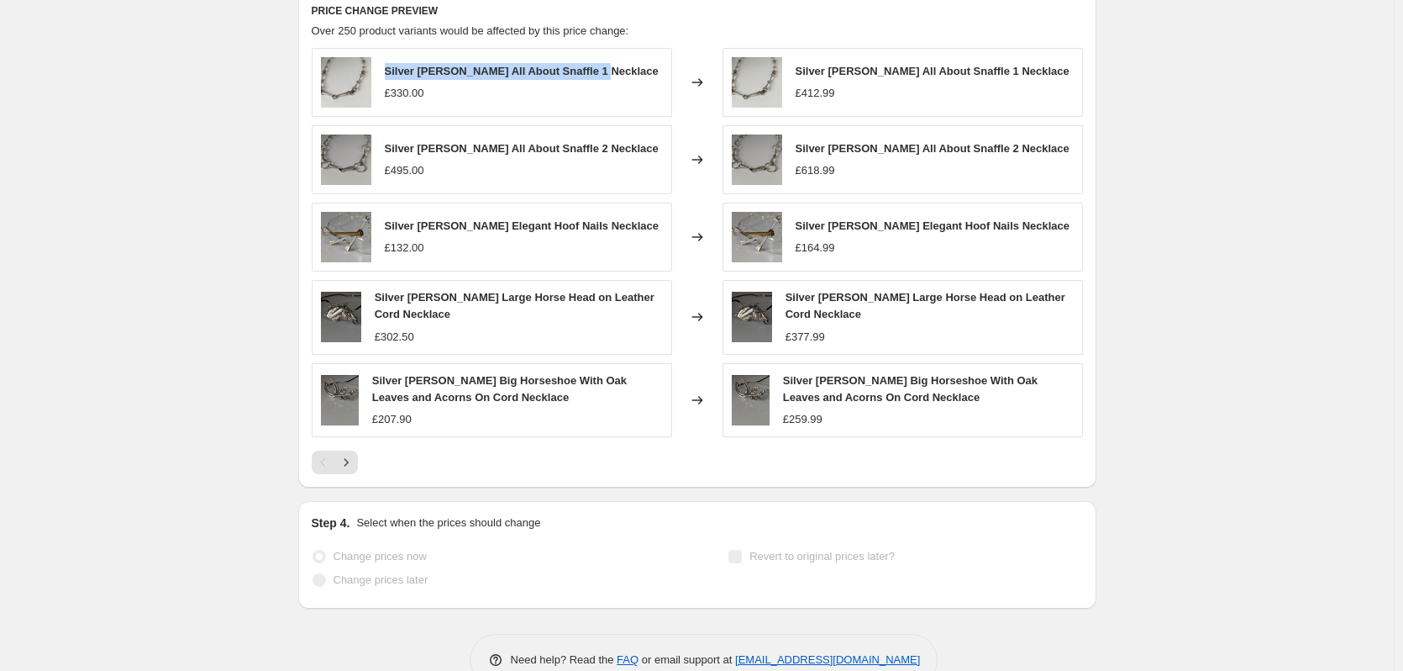
copy span "Silver [PERSON_NAME] All About Snaffle 1 Necklace"
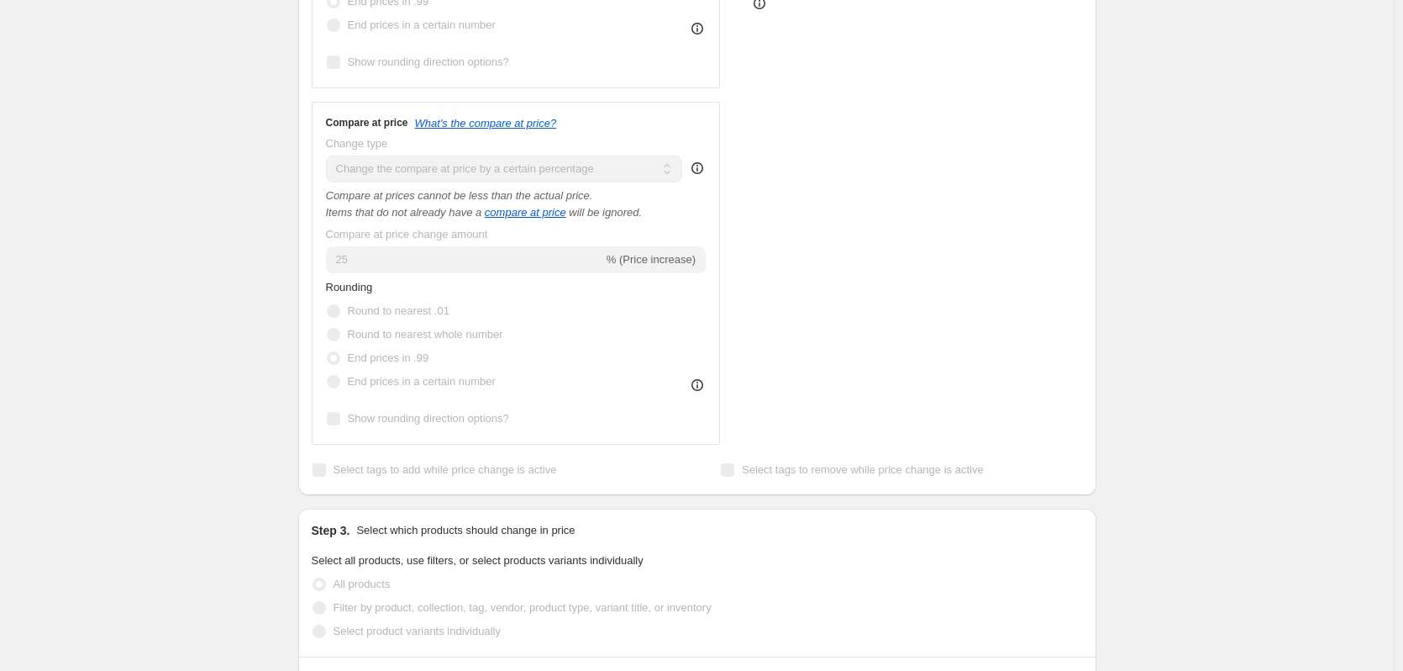
scroll to position [260, 0]
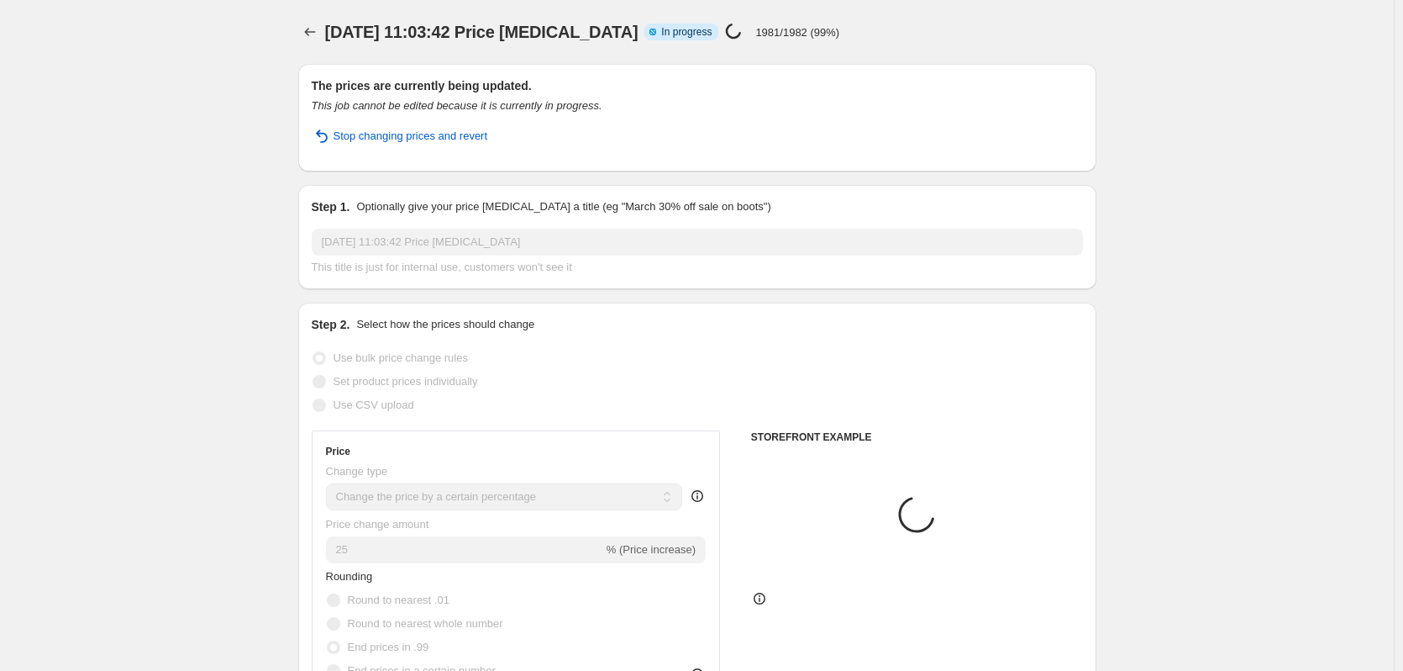
select select "percentage"
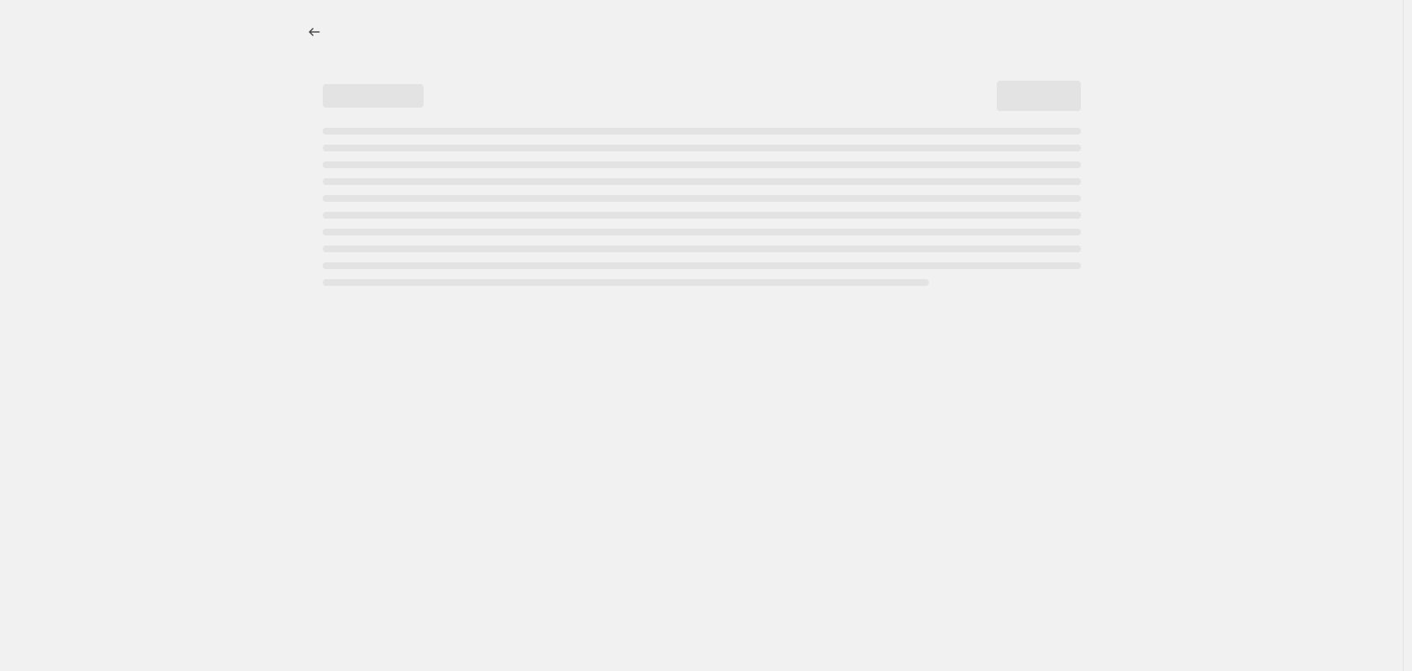
select select "percentage"
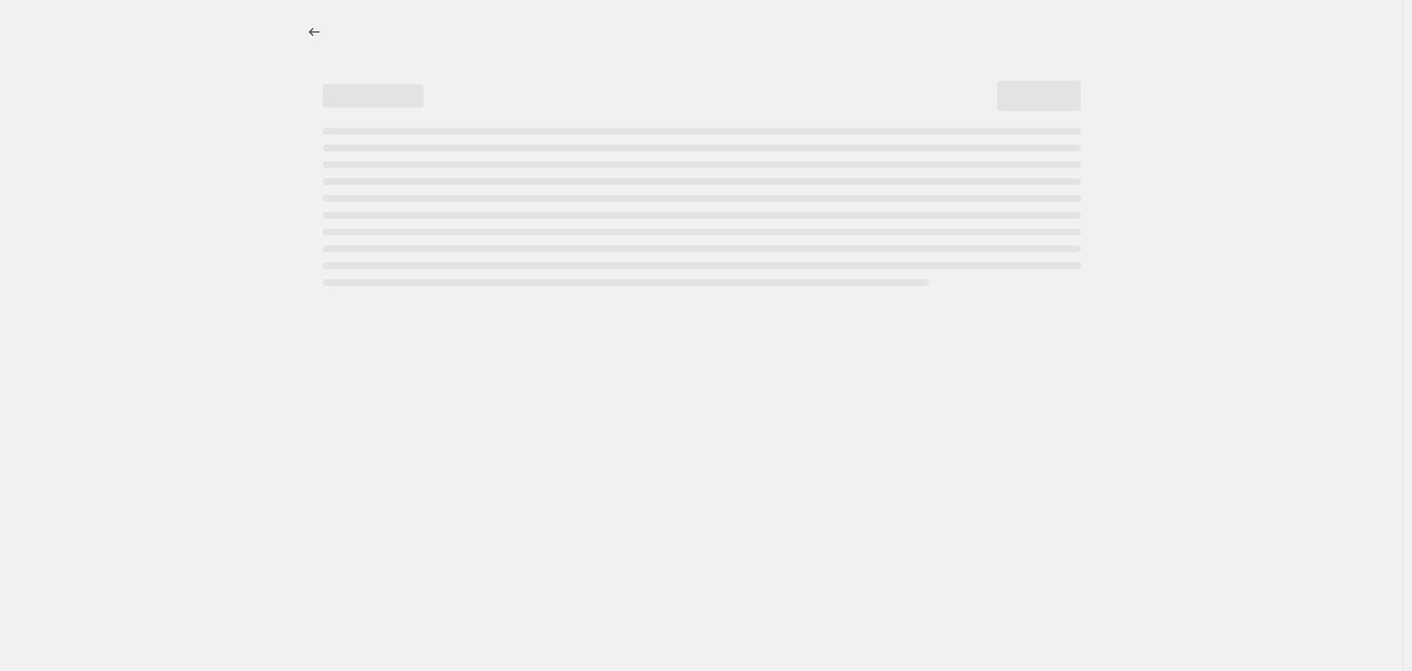
select select "percentage"
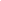
select select "percentage"
